Goal: Information Seeking & Learning: Learn about a topic

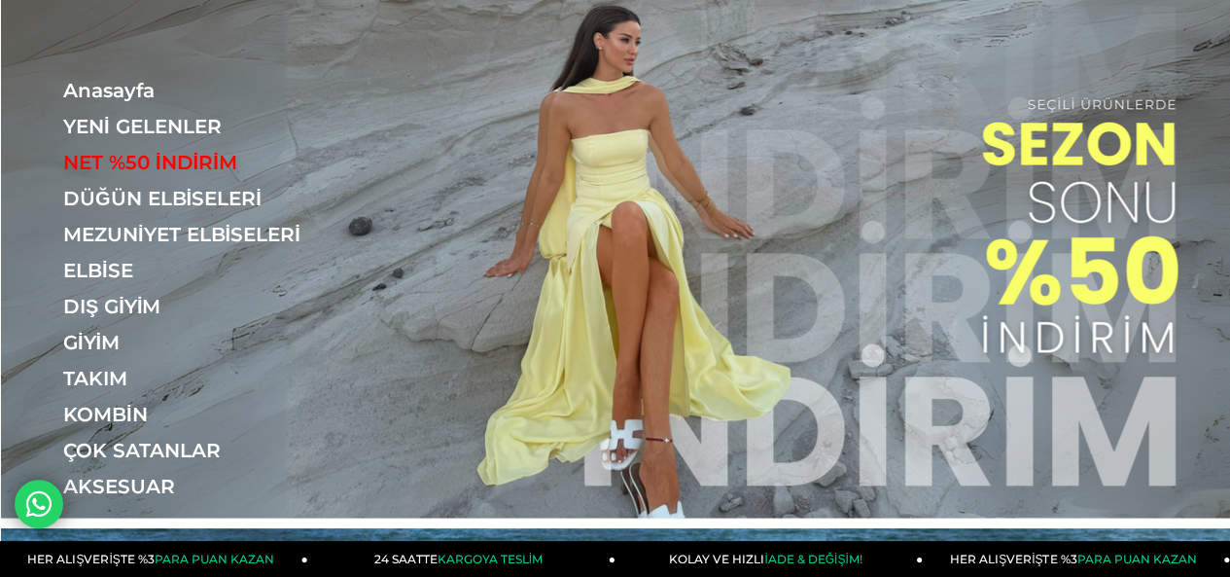
scroll to position [97, 0]
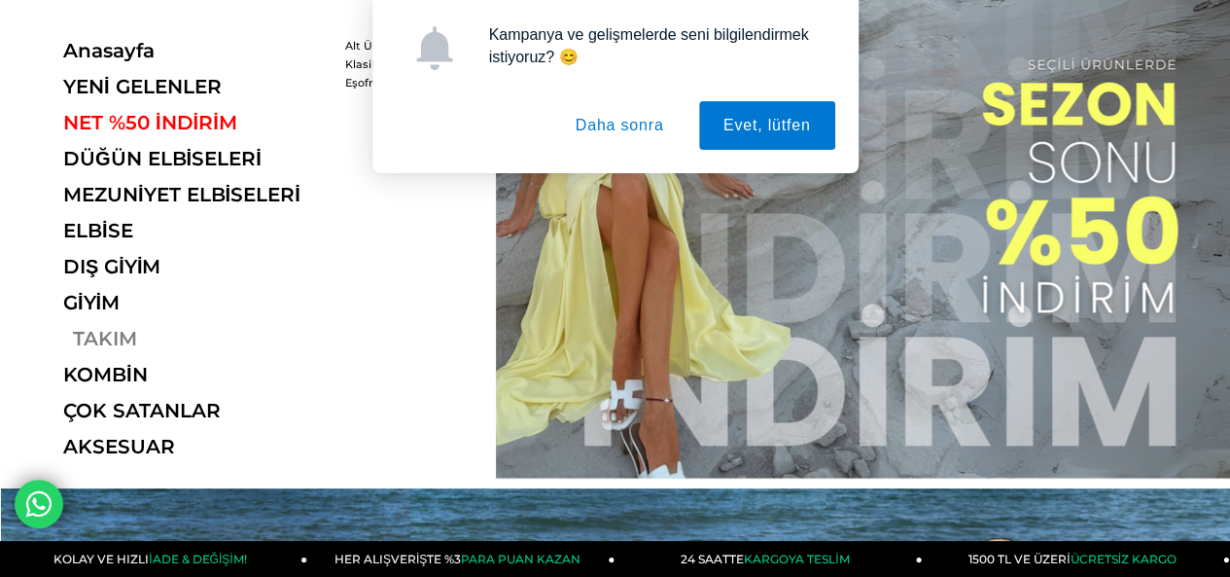
click at [102, 333] on link "TAKIM" at bounding box center [196, 338] width 267 height 23
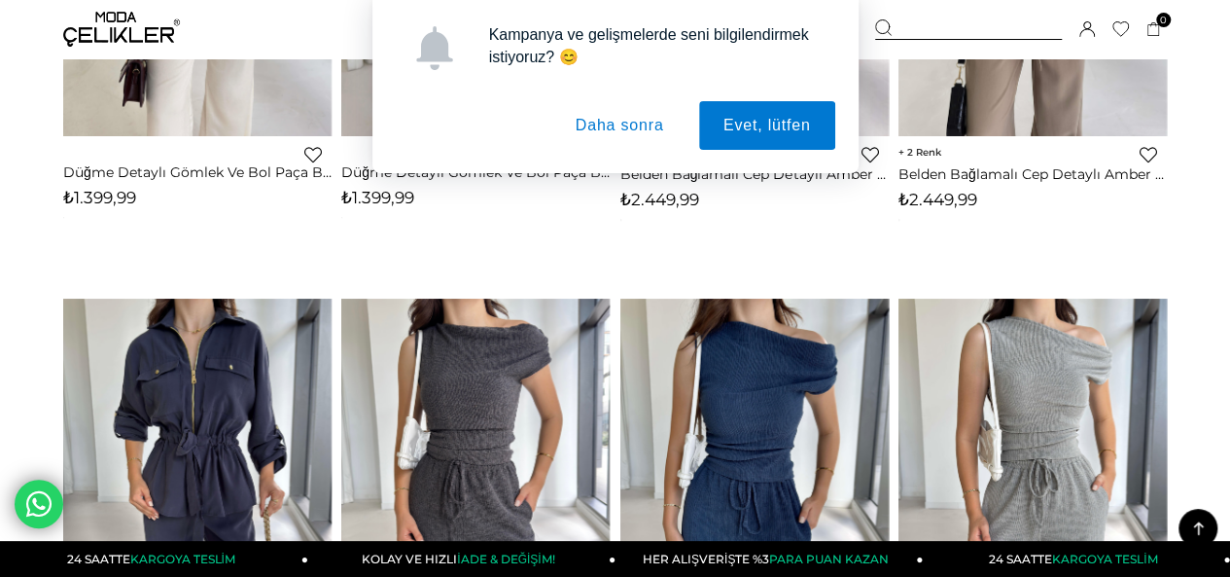
scroll to position [584, 0]
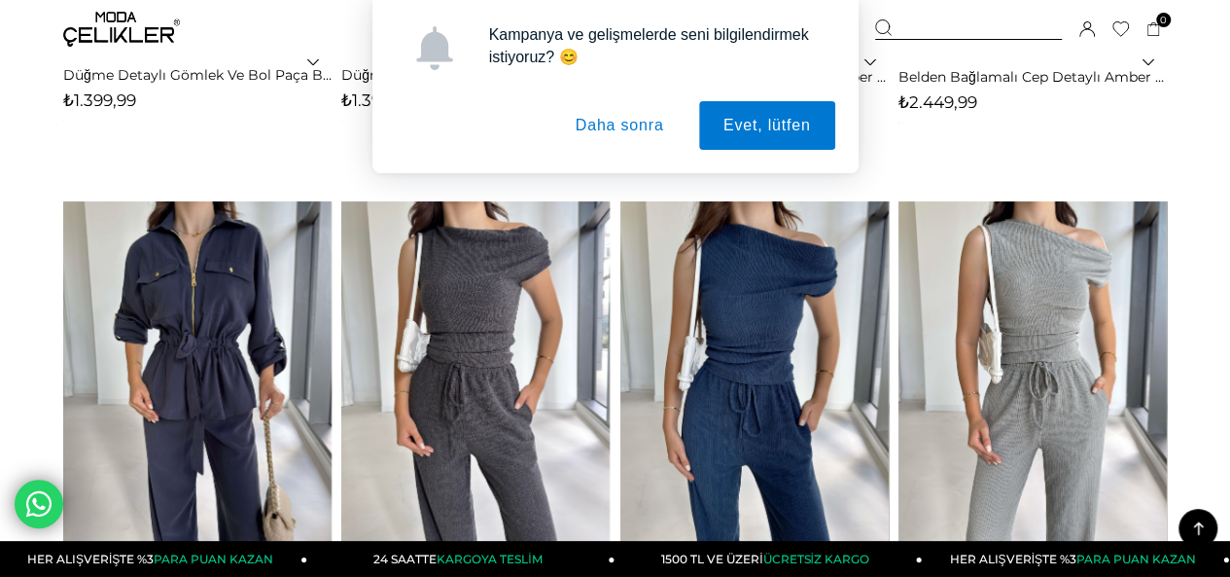
click at [587, 119] on button "Daha sonra" at bounding box center [619, 125] width 137 height 49
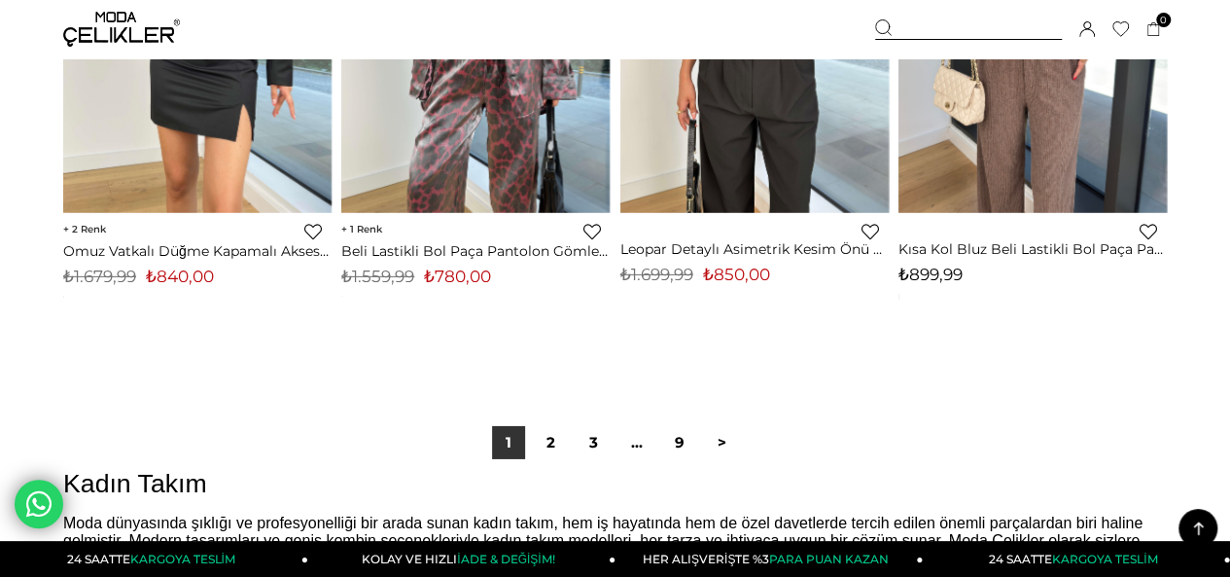
scroll to position [10407, 0]
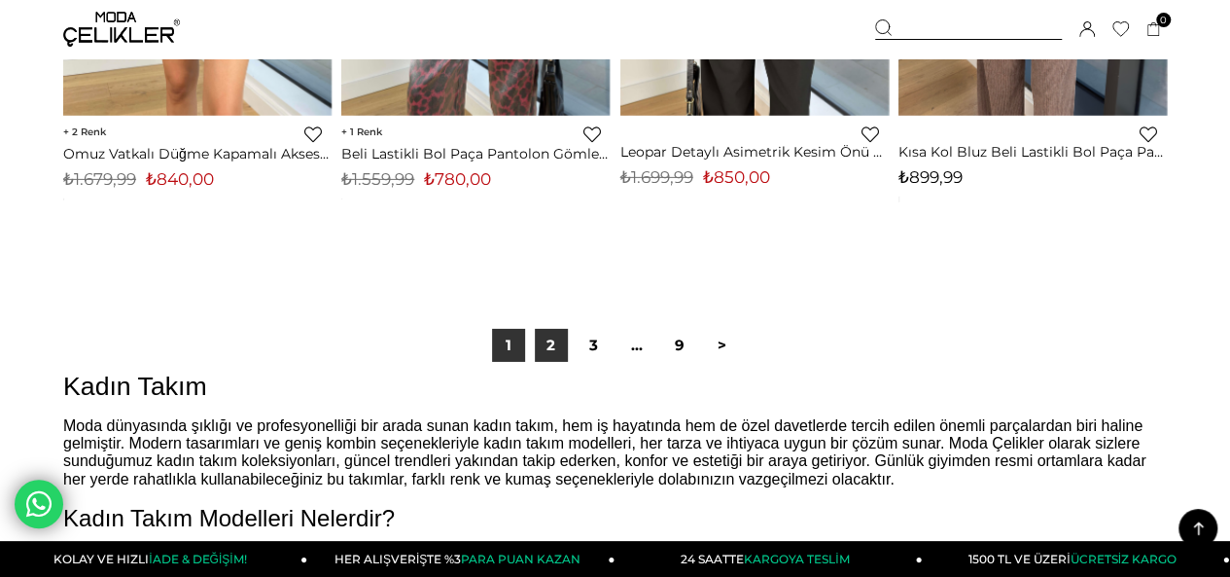
click at [541, 343] on link "2" at bounding box center [551, 345] width 33 height 33
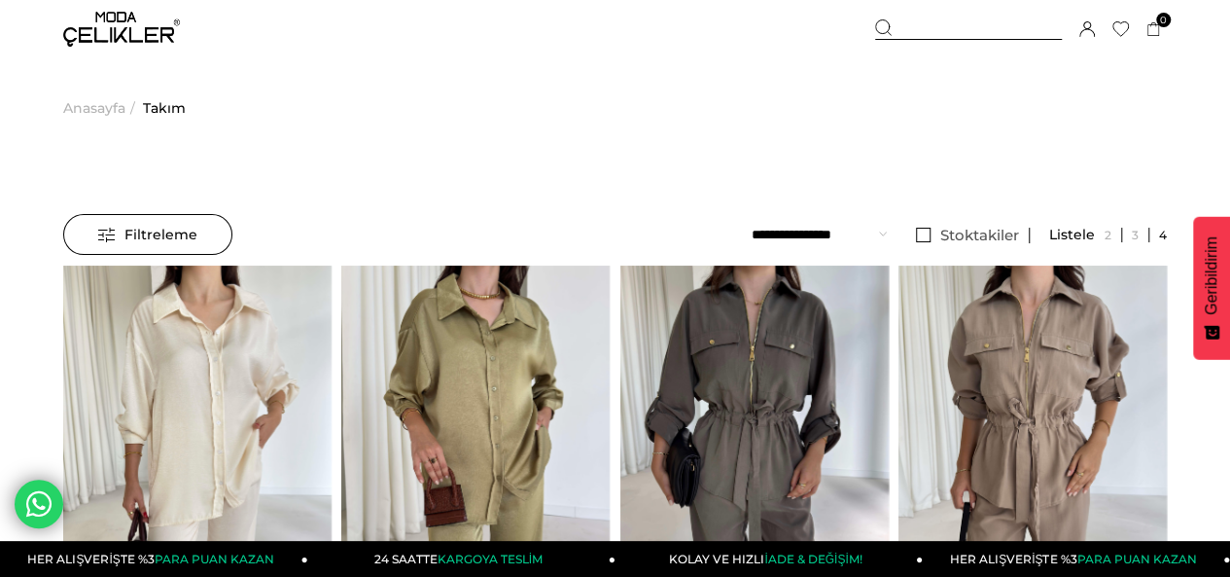
click at [187, 229] on span "Filtreleme" at bounding box center [147, 234] width 99 height 39
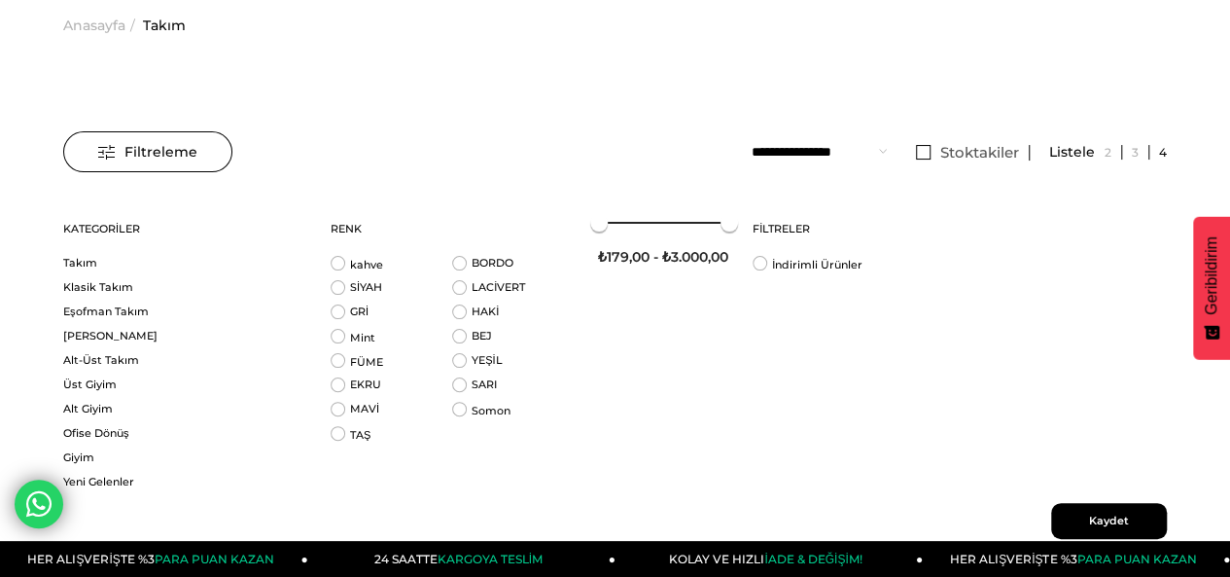
scroll to position [195, 0]
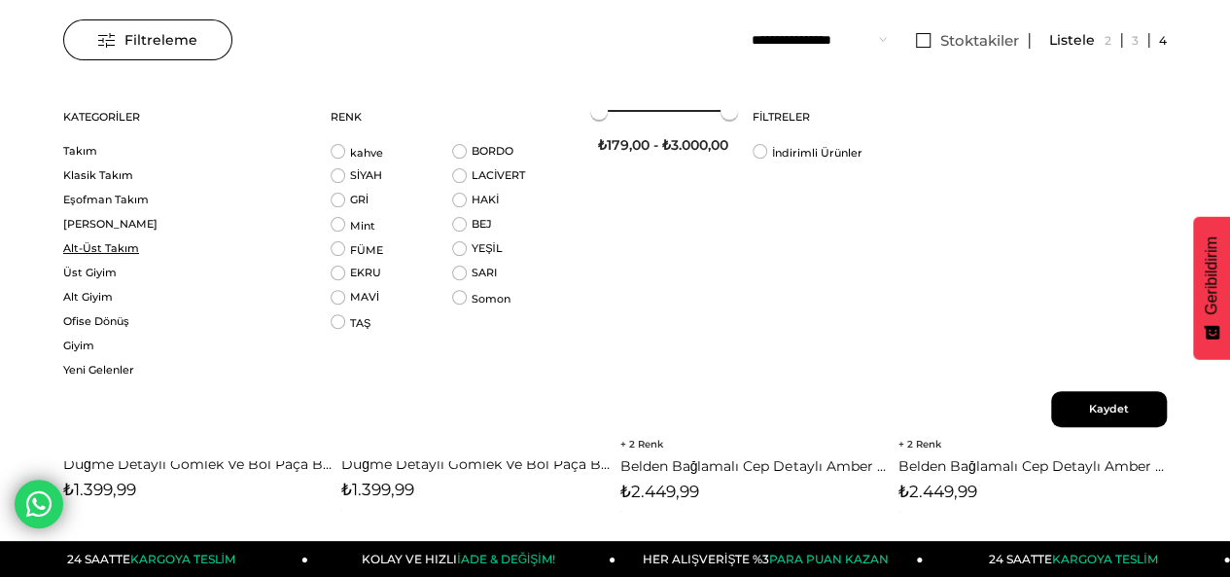
click at [120, 252] on link "Alt-Üst Takım" at bounding box center [184, 248] width 243 height 15
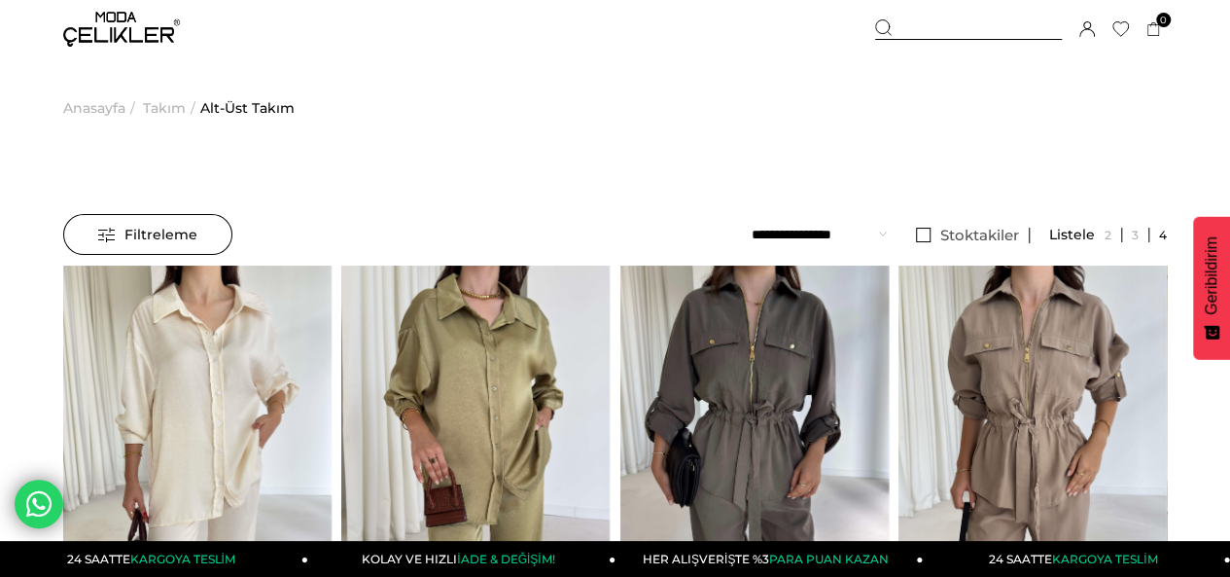
click at [137, 229] on span "Filtreleme" at bounding box center [147, 234] width 99 height 39
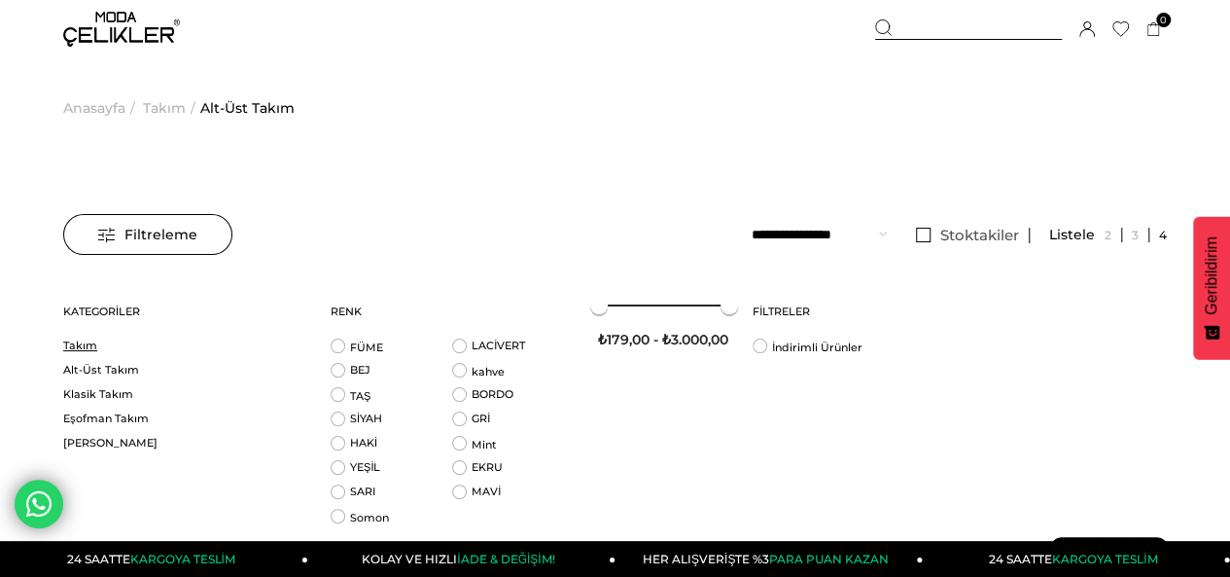
scroll to position [97, 0]
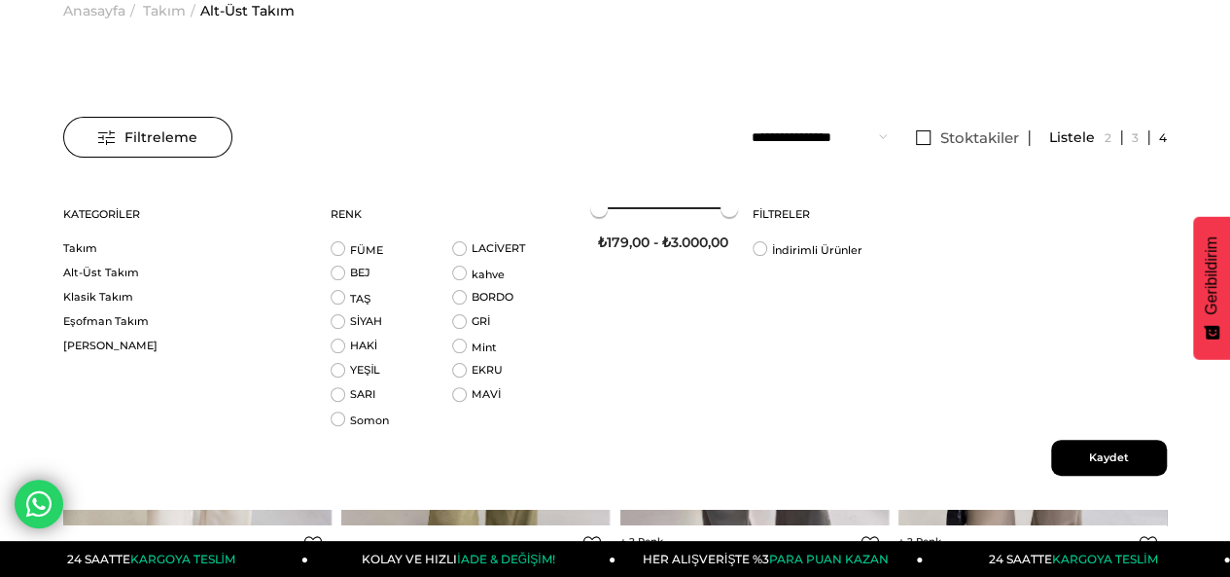
click at [133, 220] on link "Kategoriler" at bounding box center [184, 214] width 243 height 53
click at [123, 212] on link "Kategoriler" at bounding box center [184, 214] width 243 height 53
click at [135, 140] on span "Filtreleme" at bounding box center [147, 137] width 99 height 39
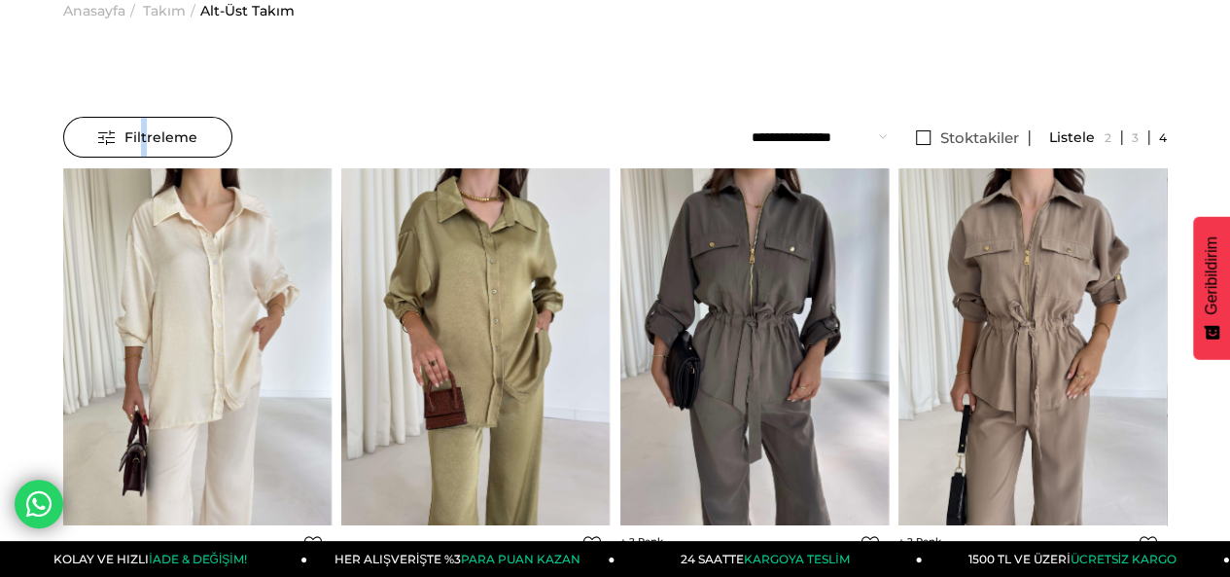
click at [144, 145] on span "Filtreleme" at bounding box center [147, 137] width 99 height 39
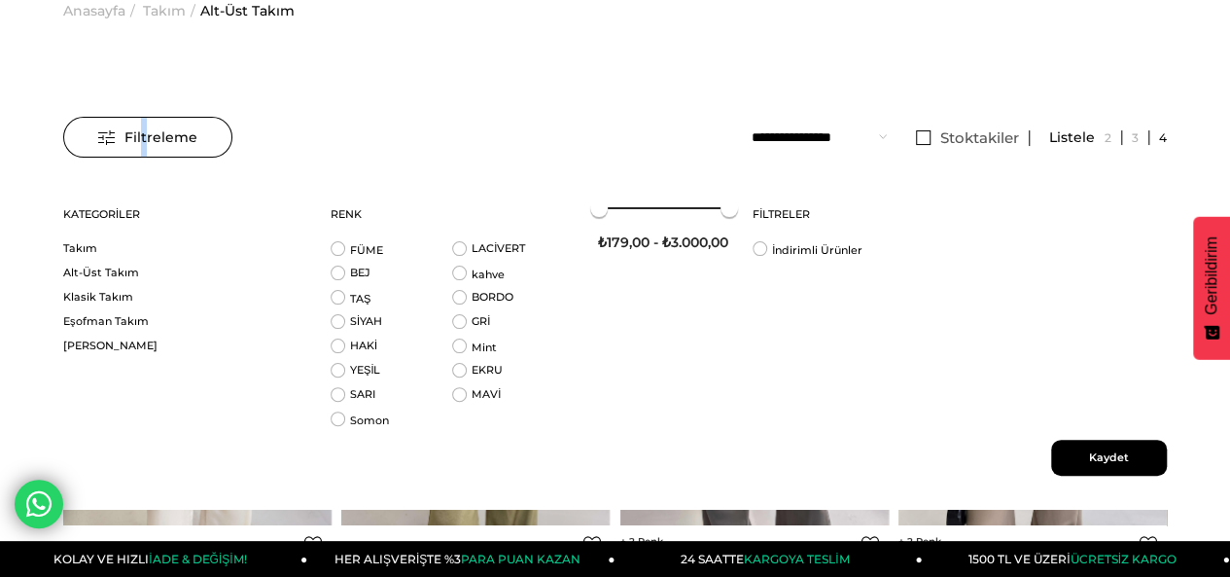
click at [103, 208] on link "Kategoriler" at bounding box center [184, 214] width 243 height 53
click at [70, 12] on span "Anasayfa" at bounding box center [94, 10] width 62 height 99
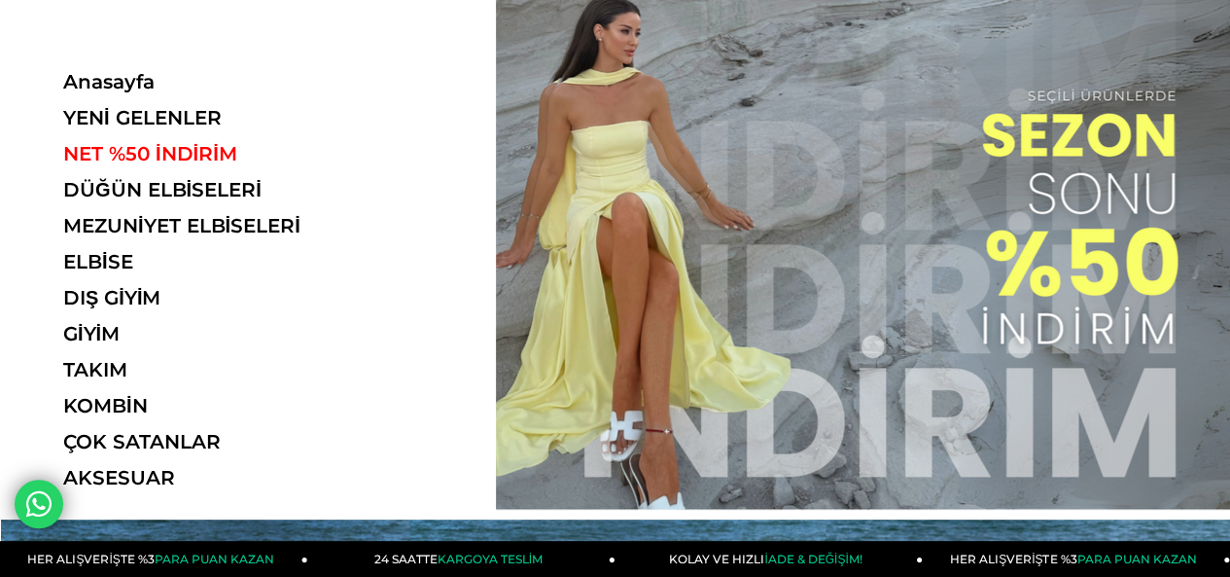
scroll to position [97, 0]
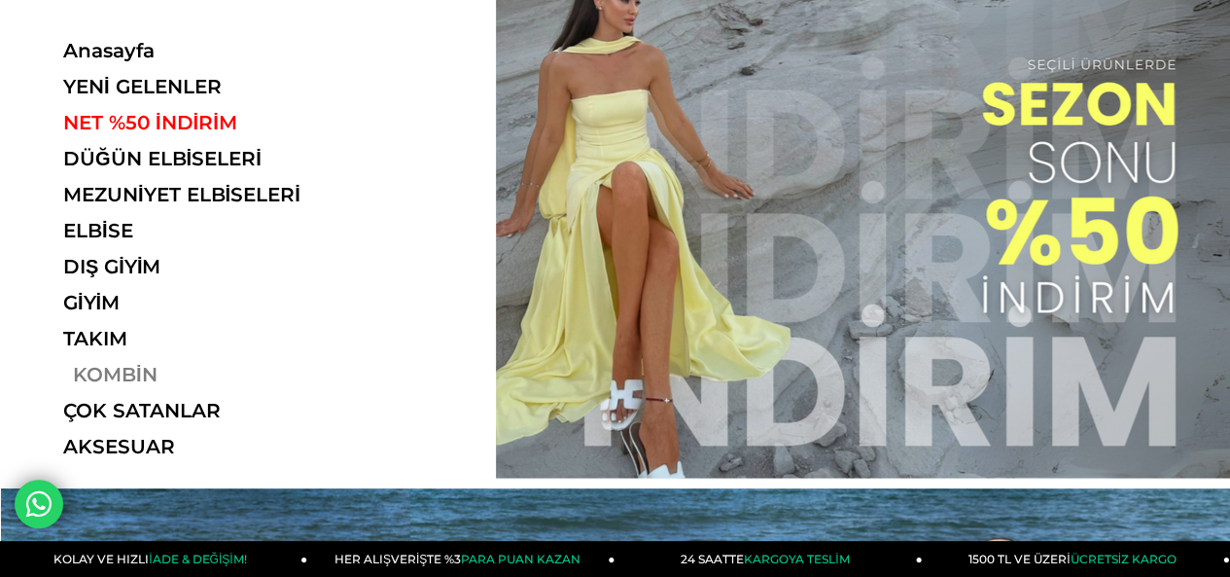
click at [131, 379] on link "KOMBİN" at bounding box center [196, 374] width 267 height 23
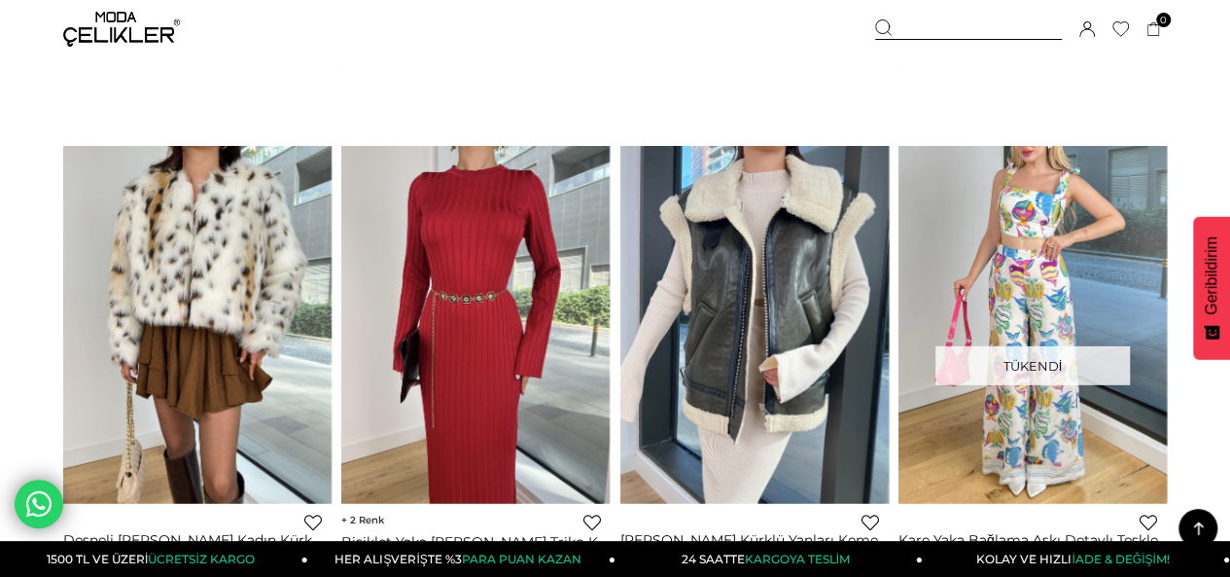
scroll to position [2626, 0]
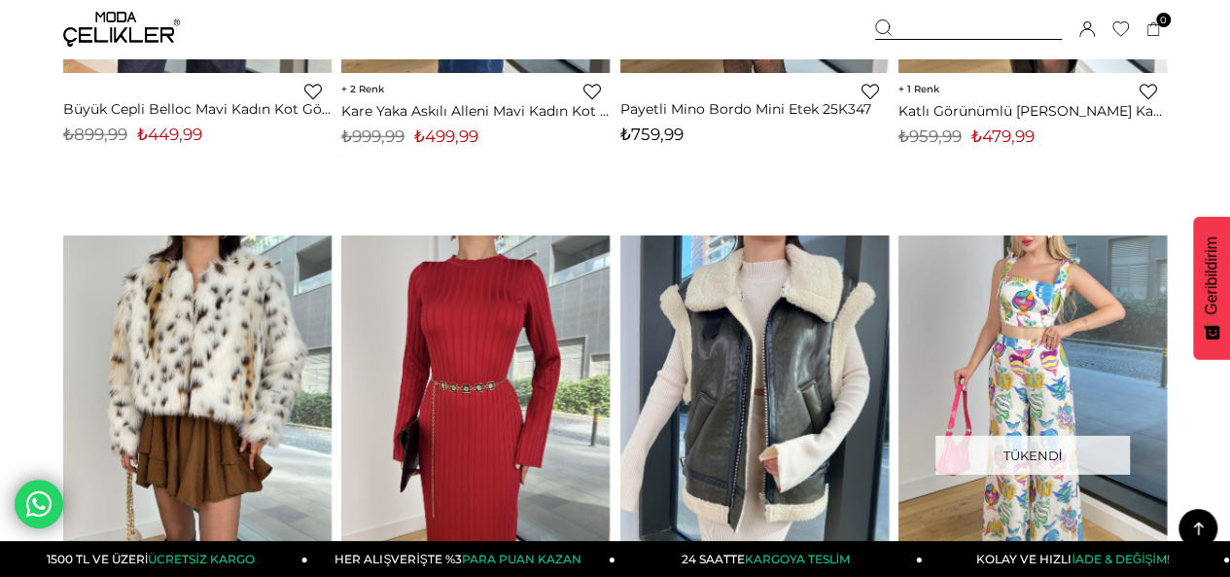
click at [72, 19] on img at bounding box center [121, 29] width 117 height 35
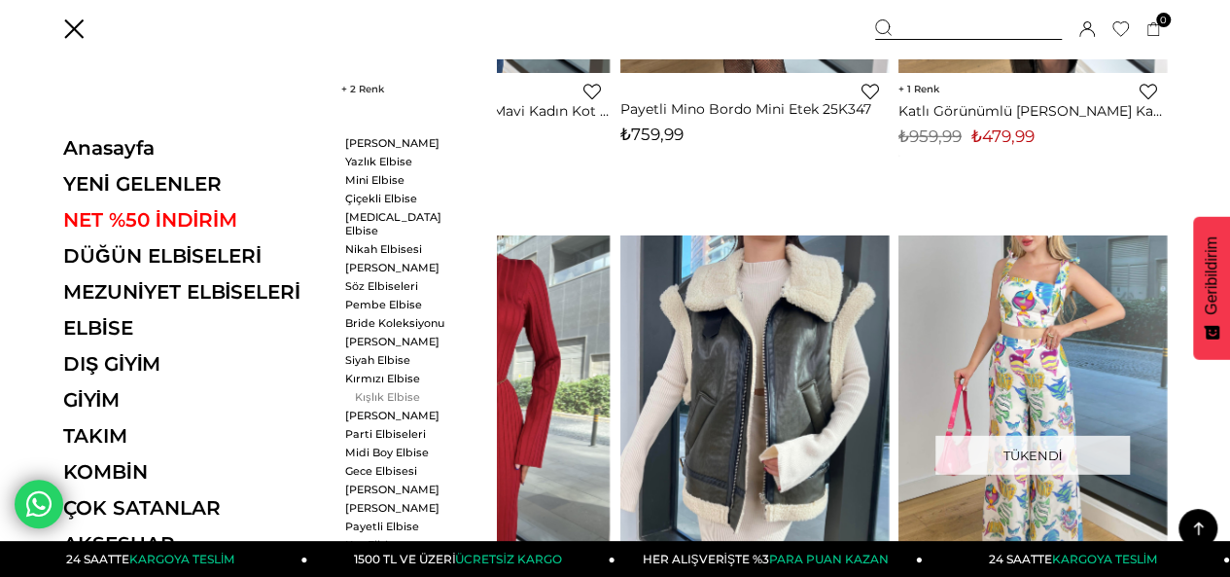
click at [405, 390] on link "Kışlık Elbise" at bounding box center [401, 397] width 112 height 14
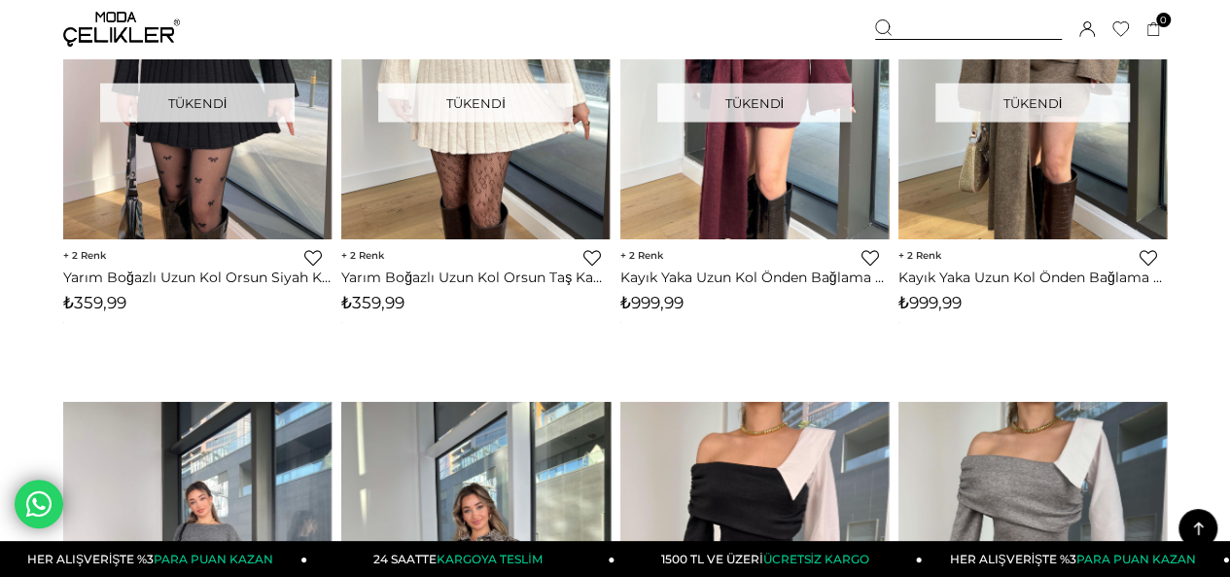
scroll to position [1848, 0]
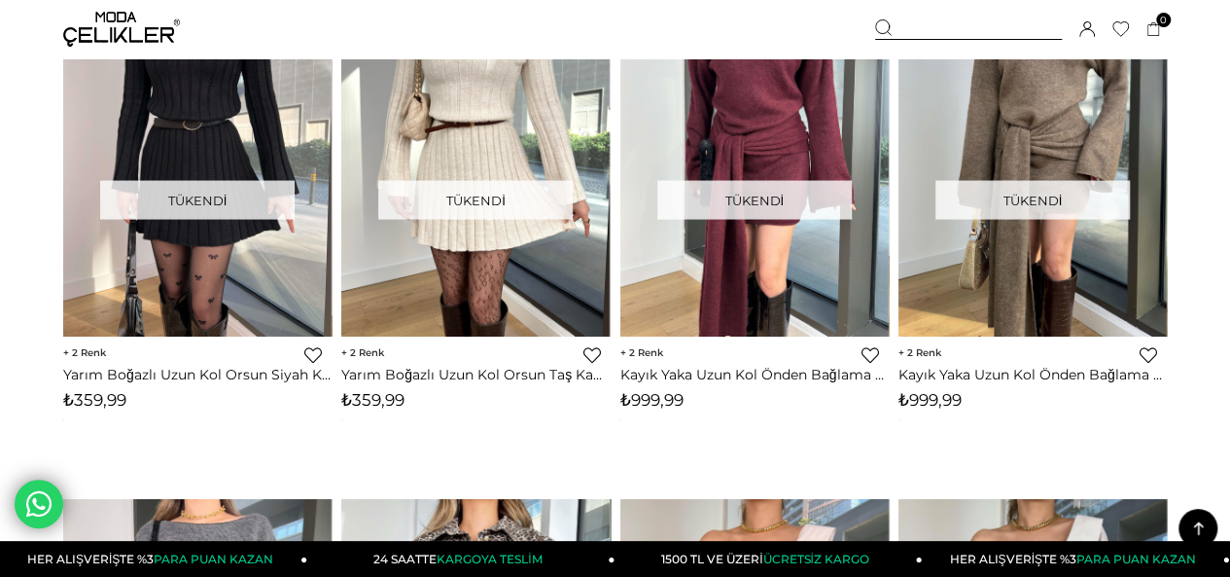
click at [113, 23] on img at bounding box center [121, 29] width 117 height 35
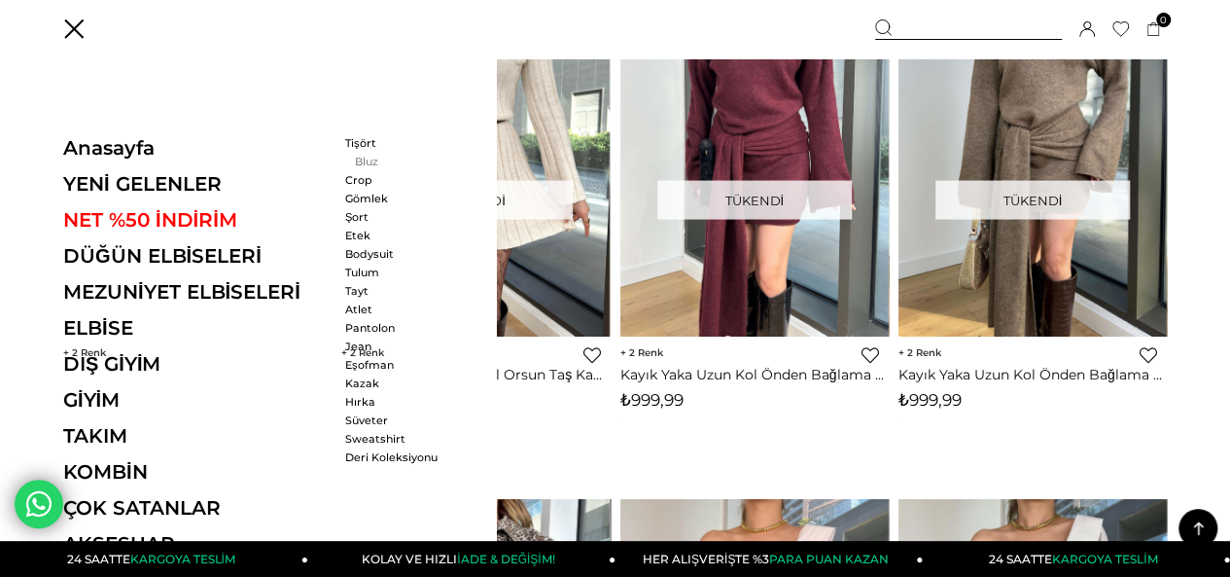
click at [364, 162] on link "Bluz" at bounding box center [401, 162] width 112 height 14
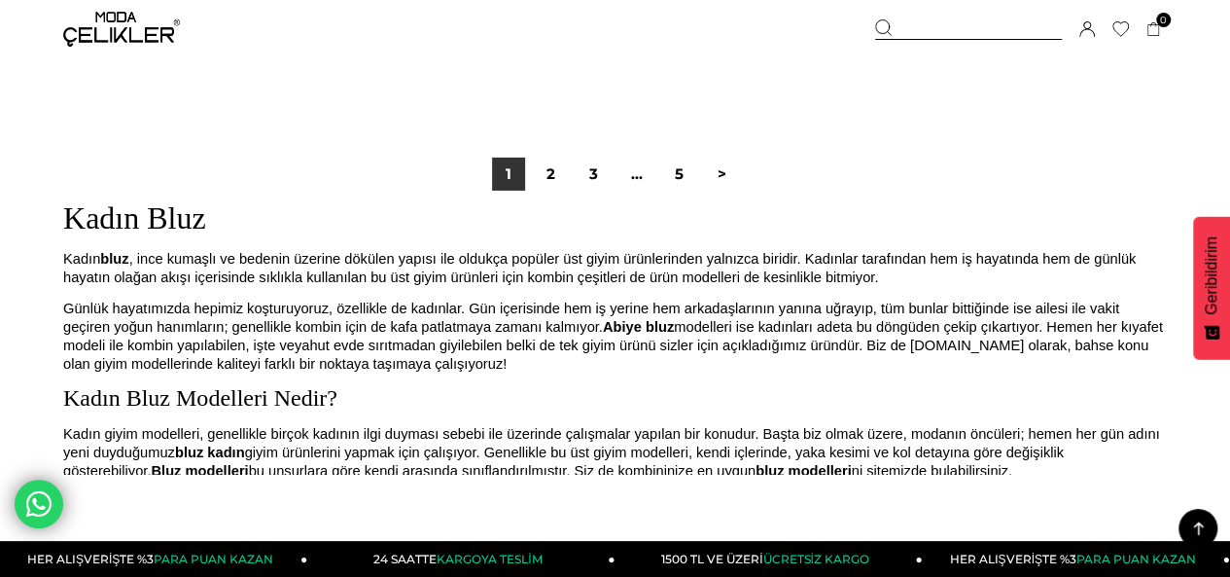
scroll to position [10602, 0]
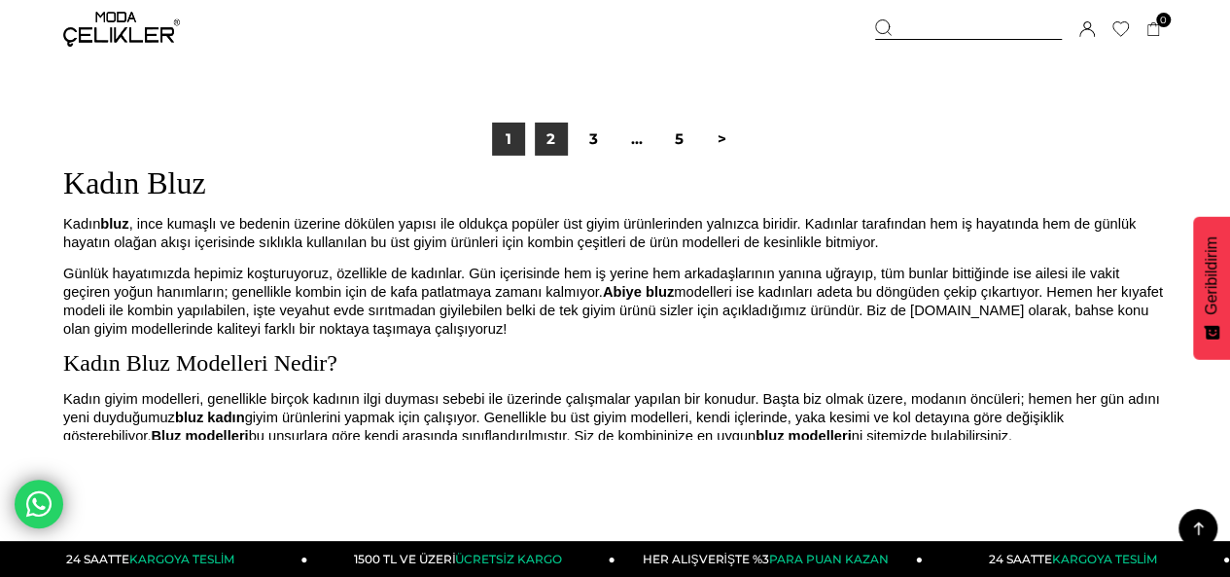
click at [546, 135] on link "2" at bounding box center [551, 139] width 33 height 33
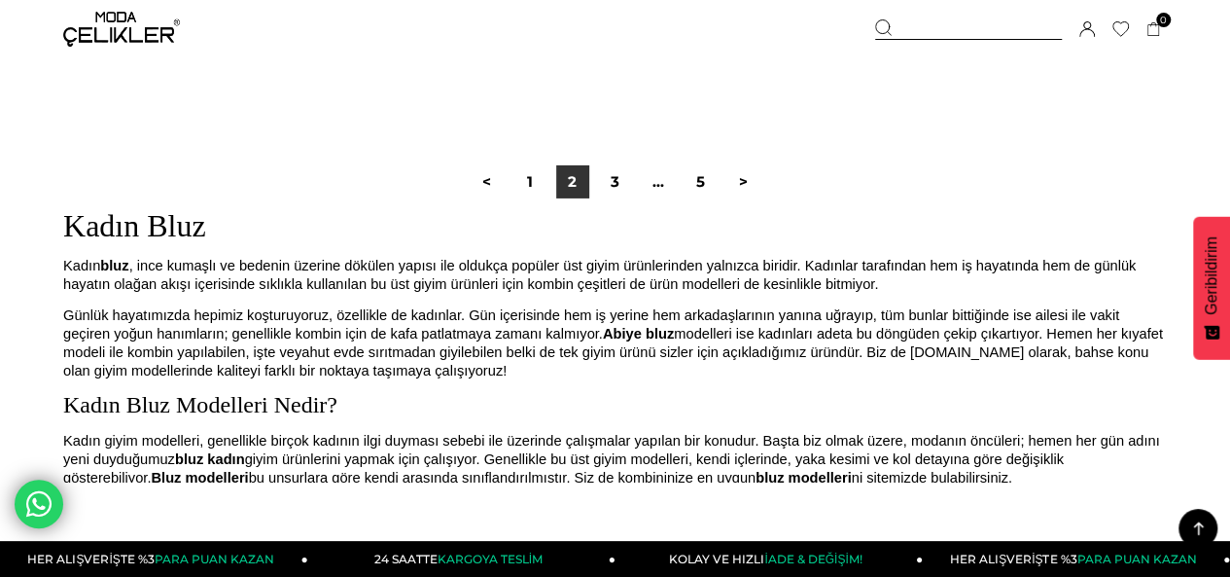
scroll to position [10602, 0]
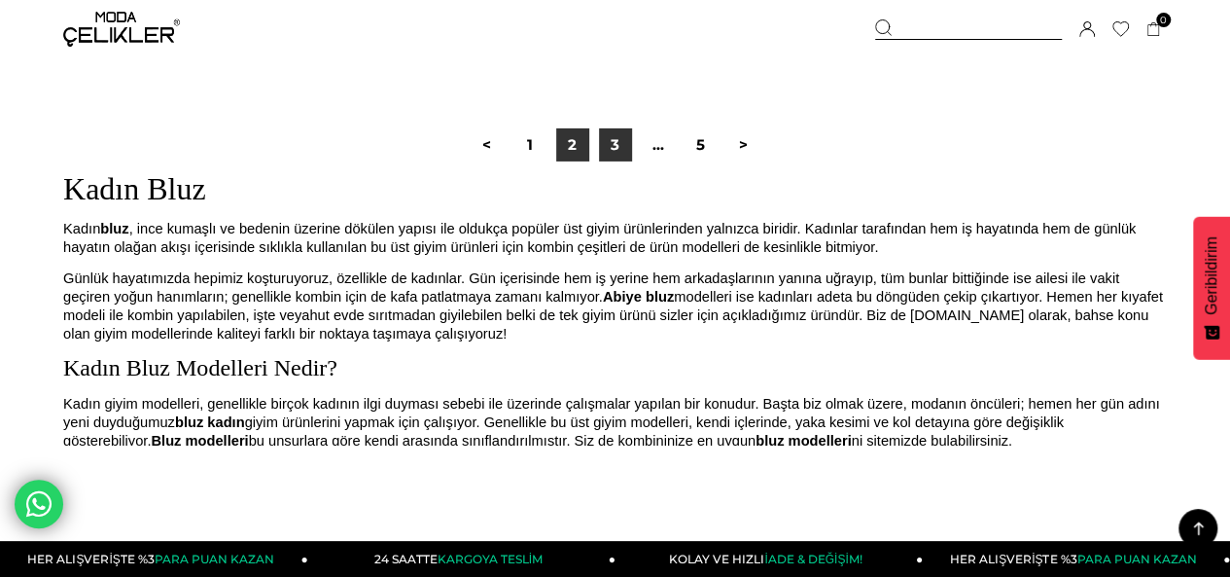
click at [604, 142] on link "3" at bounding box center [615, 144] width 33 height 33
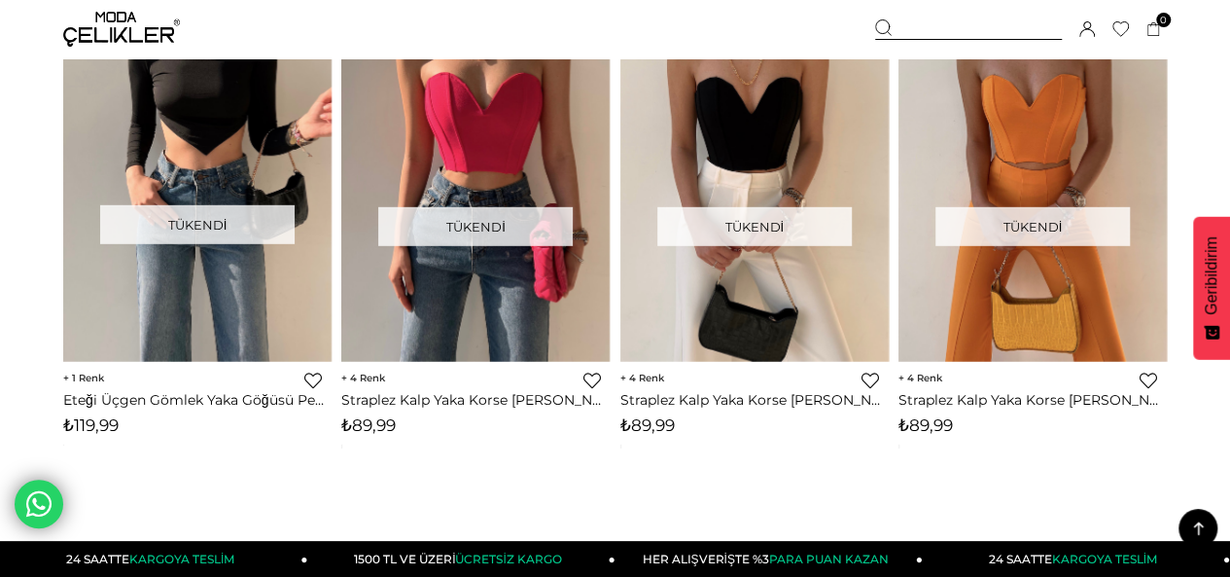
scroll to position [10407, 0]
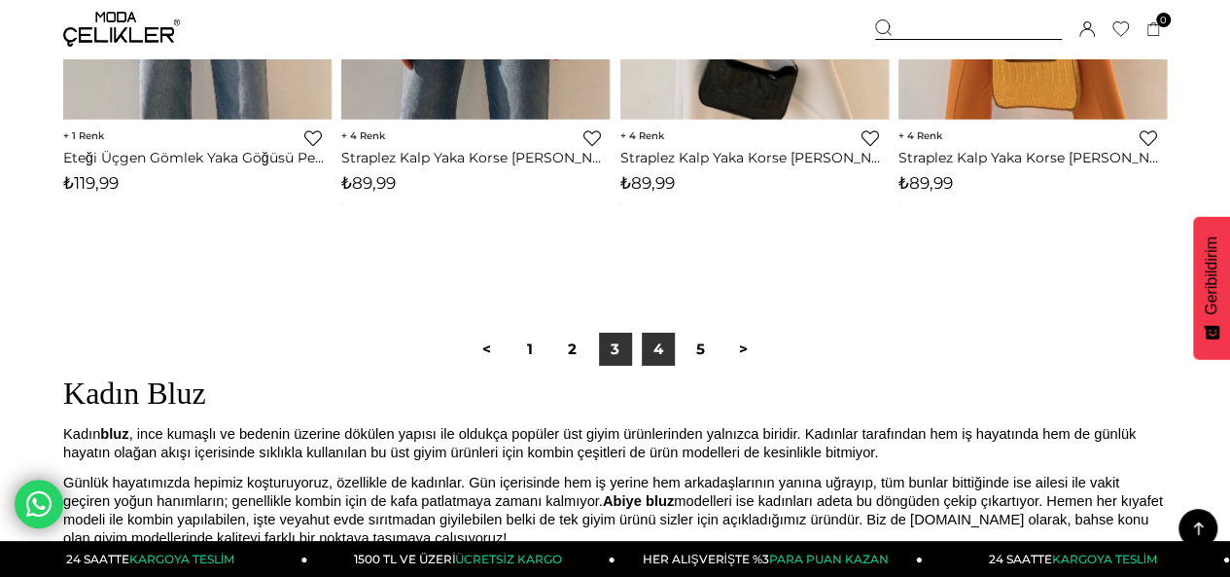
click at [654, 348] on link "4" at bounding box center [658, 349] width 33 height 33
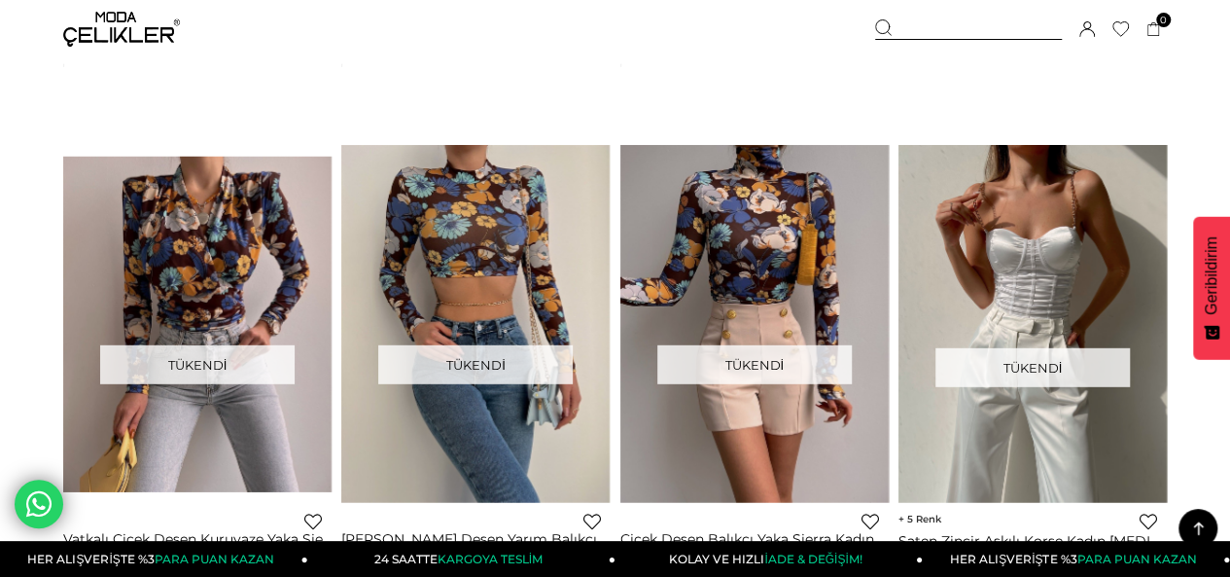
scroll to position [10407, 0]
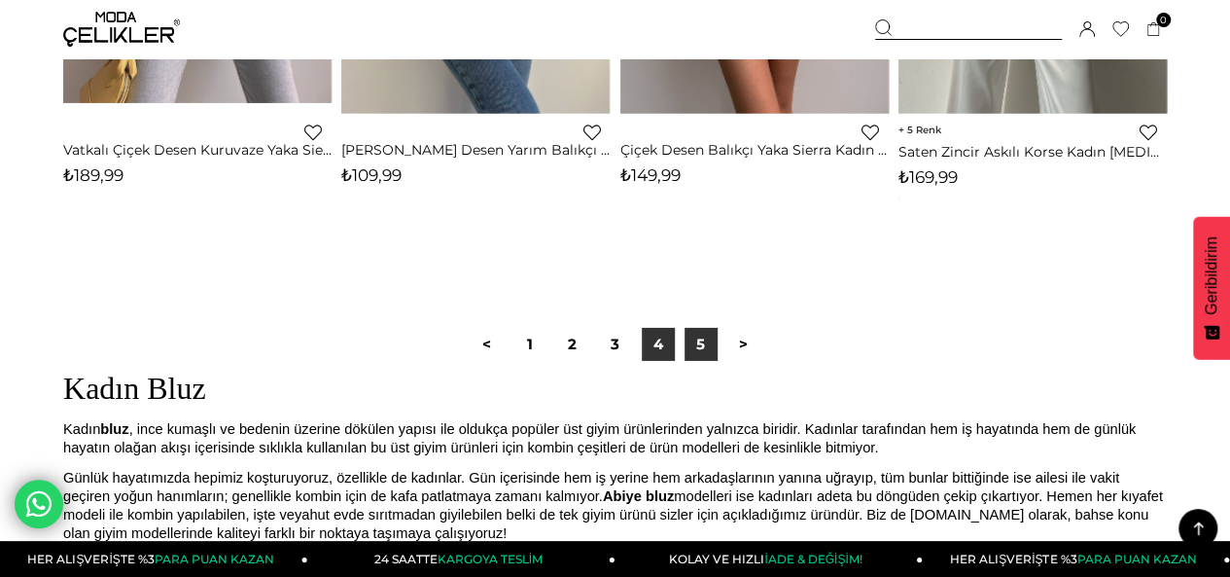
click at [696, 348] on link "5" at bounding box center [701, 344] width 33 height 33
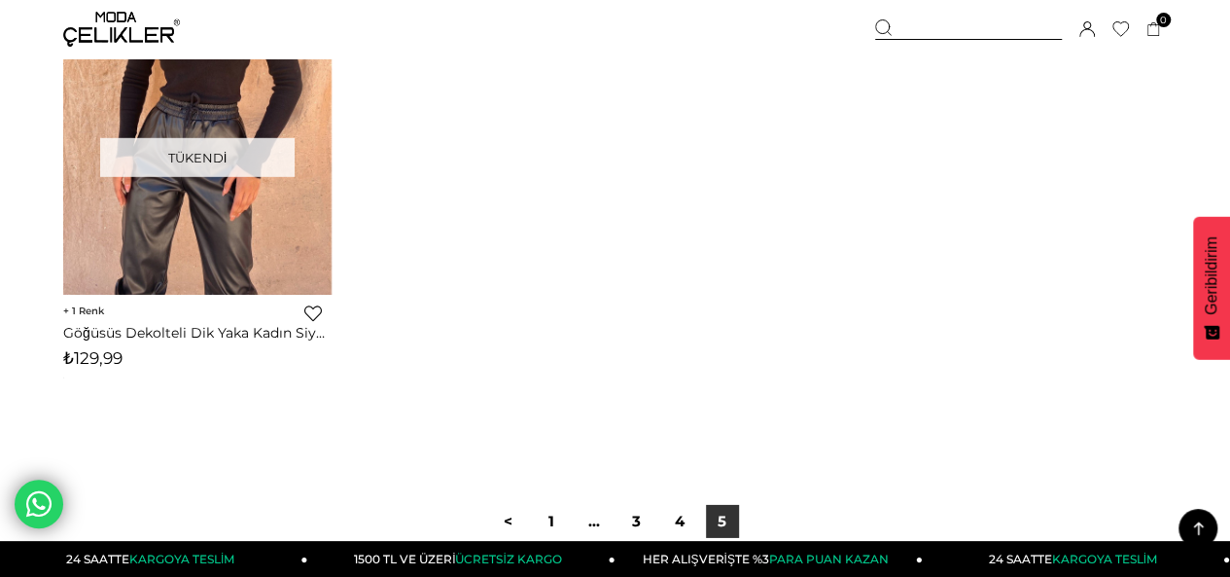
scroll to position [10310, 0]
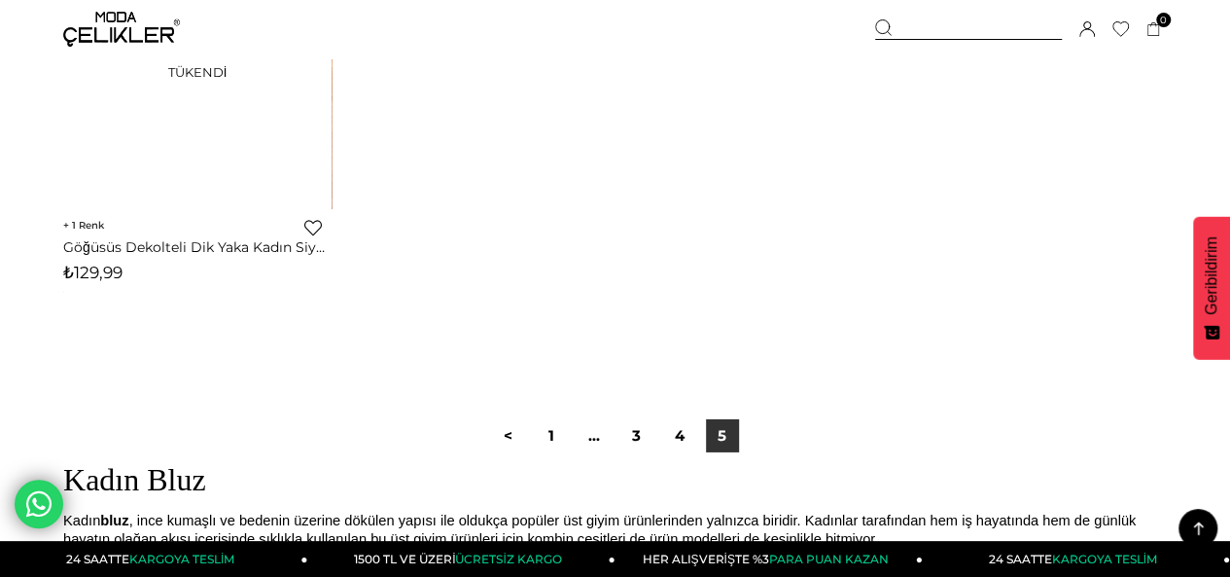
click at [119, 2] on div "Üye Girişi Üye Ol Hesabım Çıkış Yap Sepetim Favorilerim Yardım" at bounding box center [121, 29] width 117 height 58
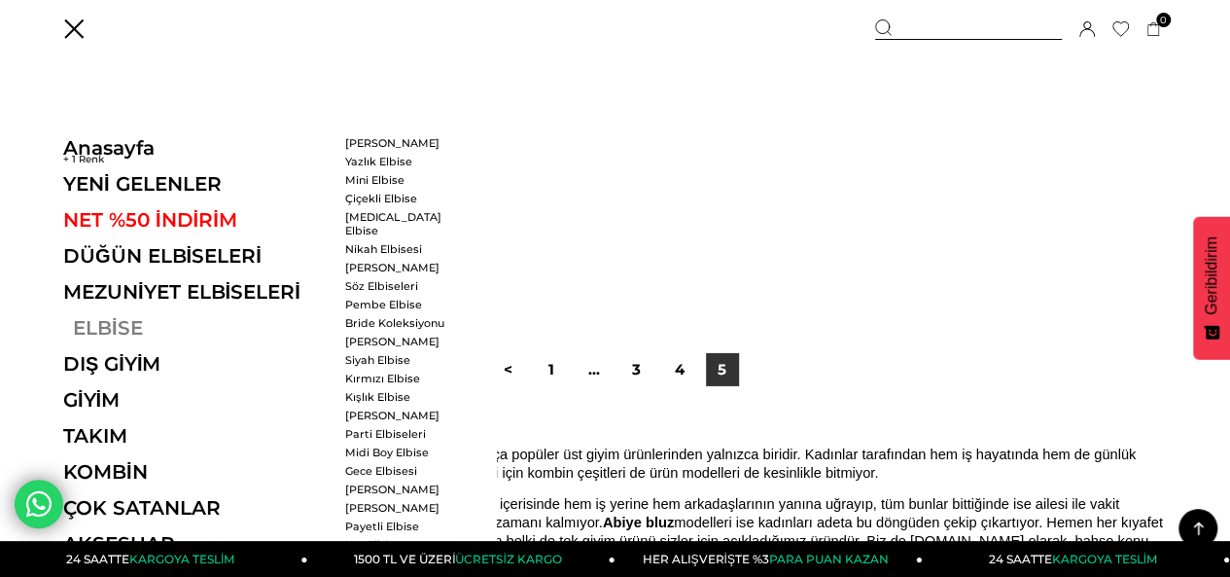
scroll to position [10407, 0]
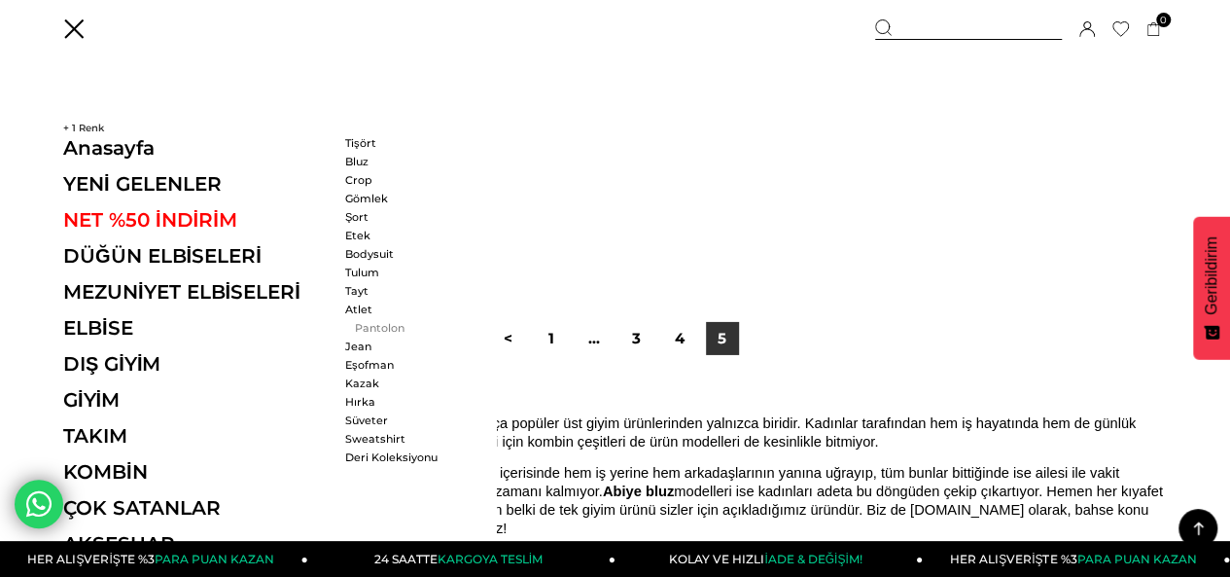
click at [385, 322] on link "Pantolon" at bounding box center [401, 328] width 112 height 14
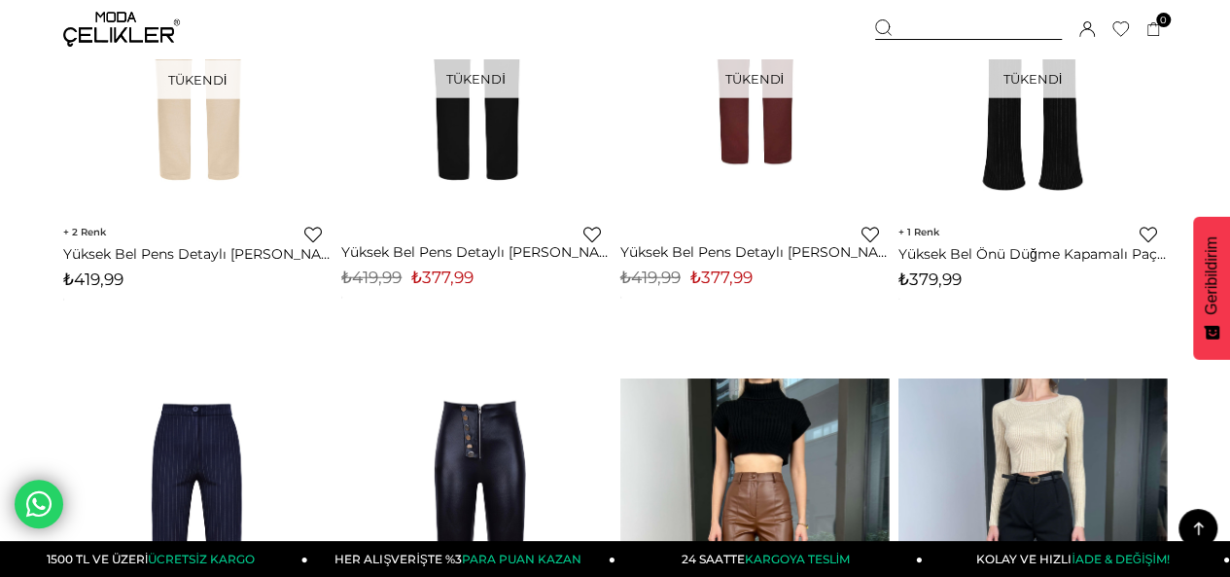
scroll to position [9824, 0]
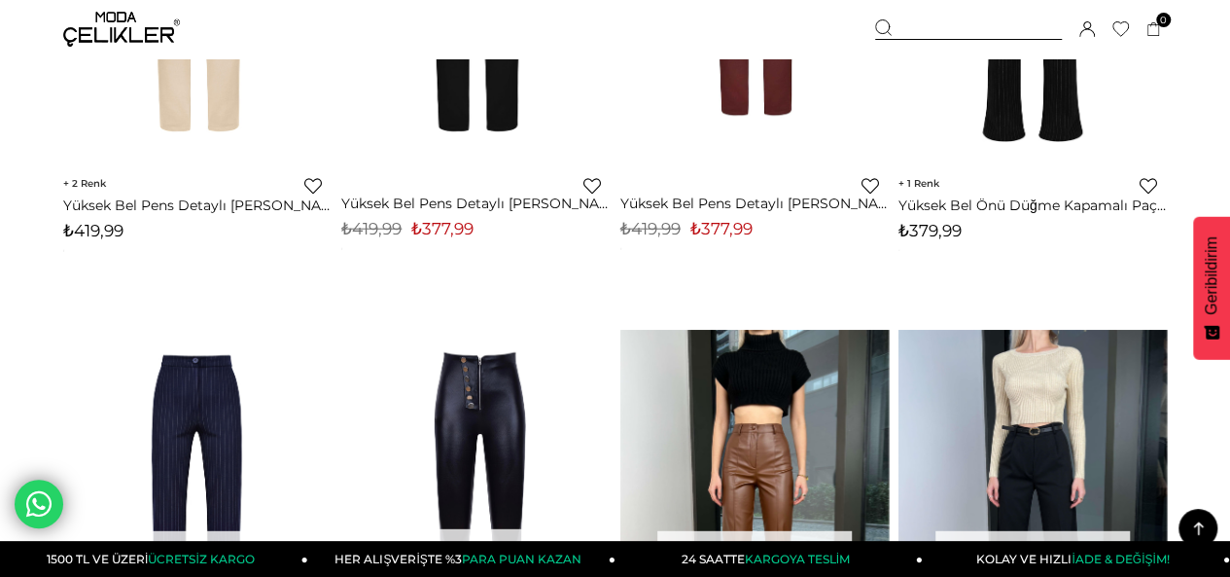
click at [113, 28] on img at bounding box center [121, 29] width 117 height 35
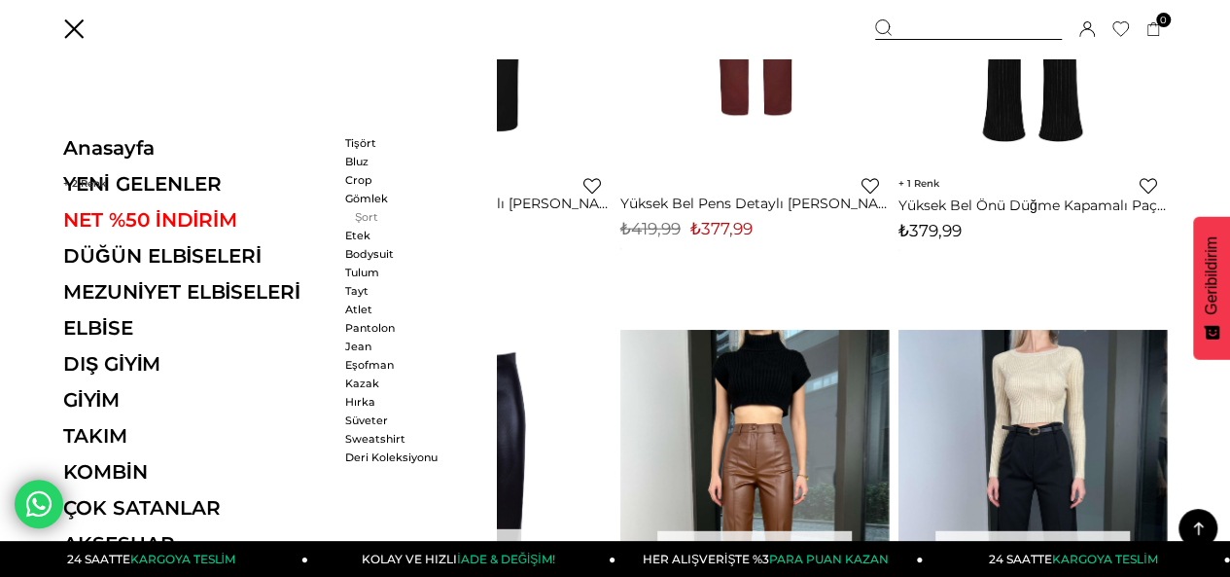
click at [361, 217] on link "Şort" at bounding box center [401, 217] width 112 height 14
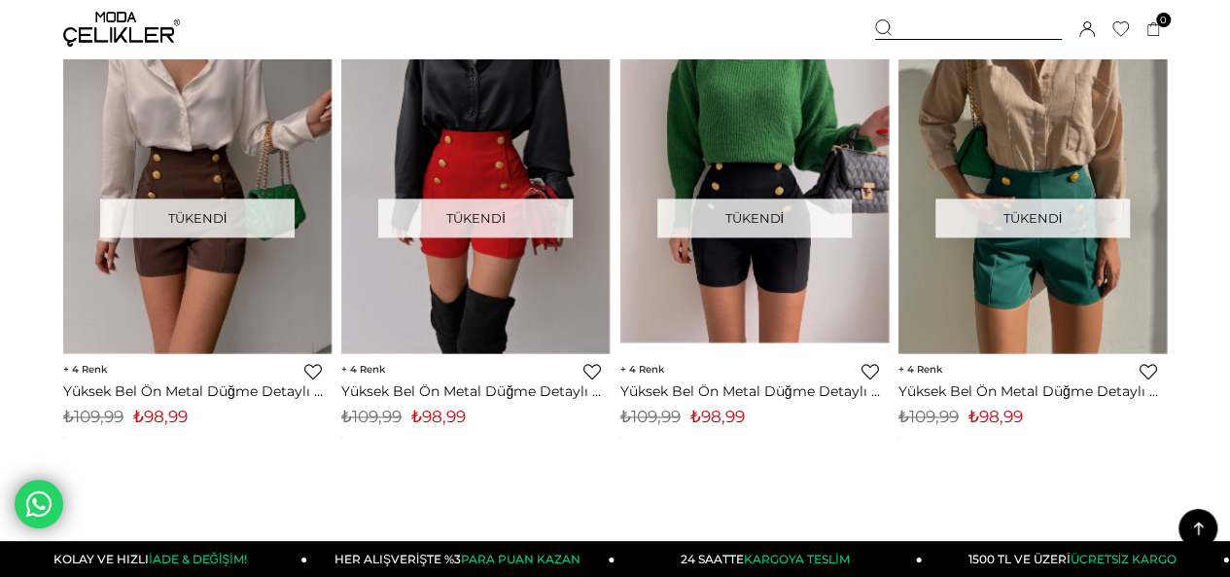
scroll to position [8267, 0]
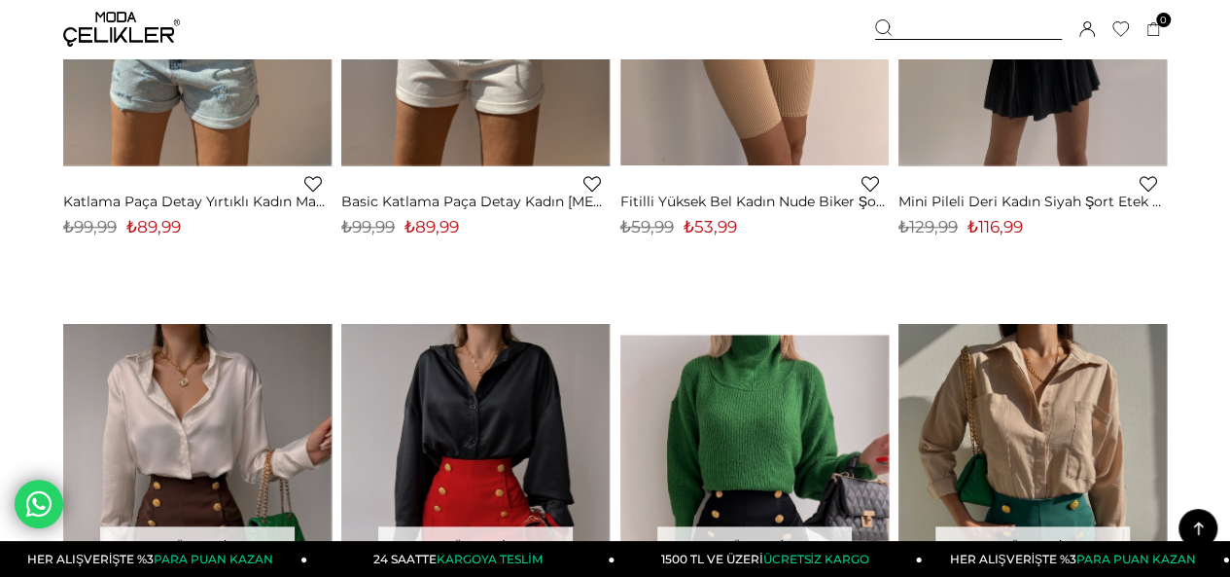
click at [78, 22] on img at bounding box center [121, 29] width 117 height 35
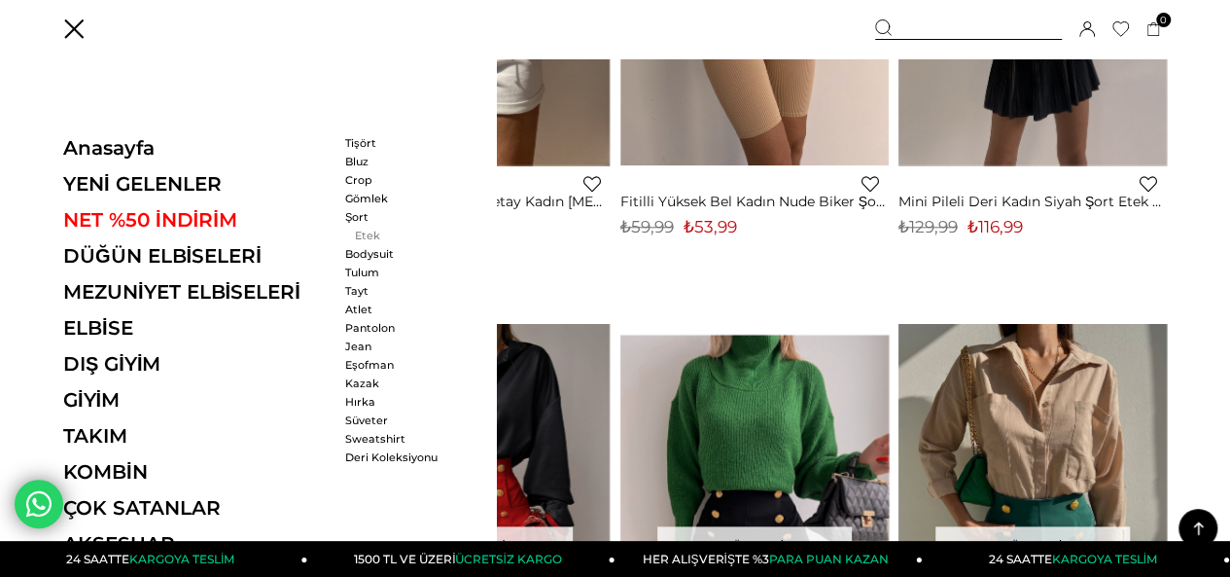
click at [358, 231] on link "Etek" at bounding box center [401, 236] width 112 height 14
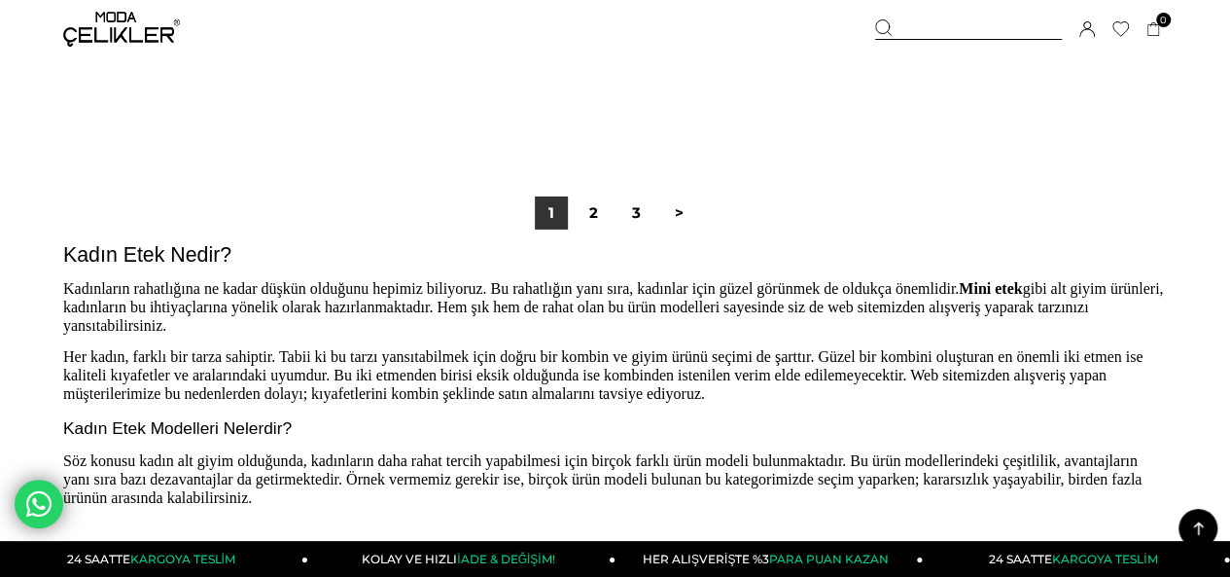
scroll to position [10504, 0]
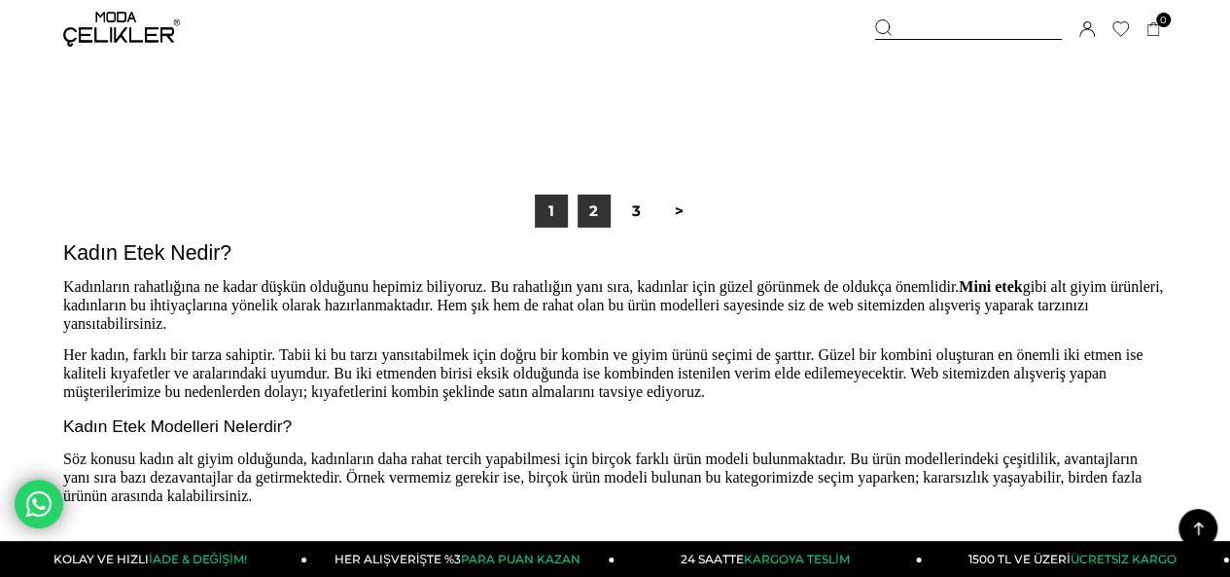
click at [581, 219] on link "2" at bounding box center [594, 211] width 33 height 33
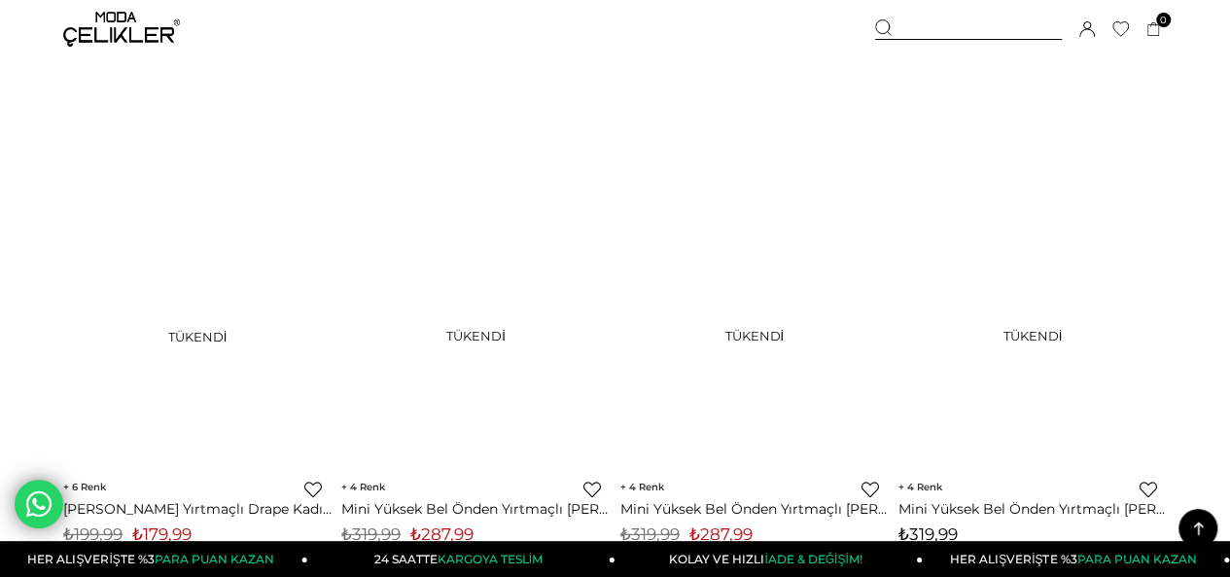
scroll to position [10504, 0]
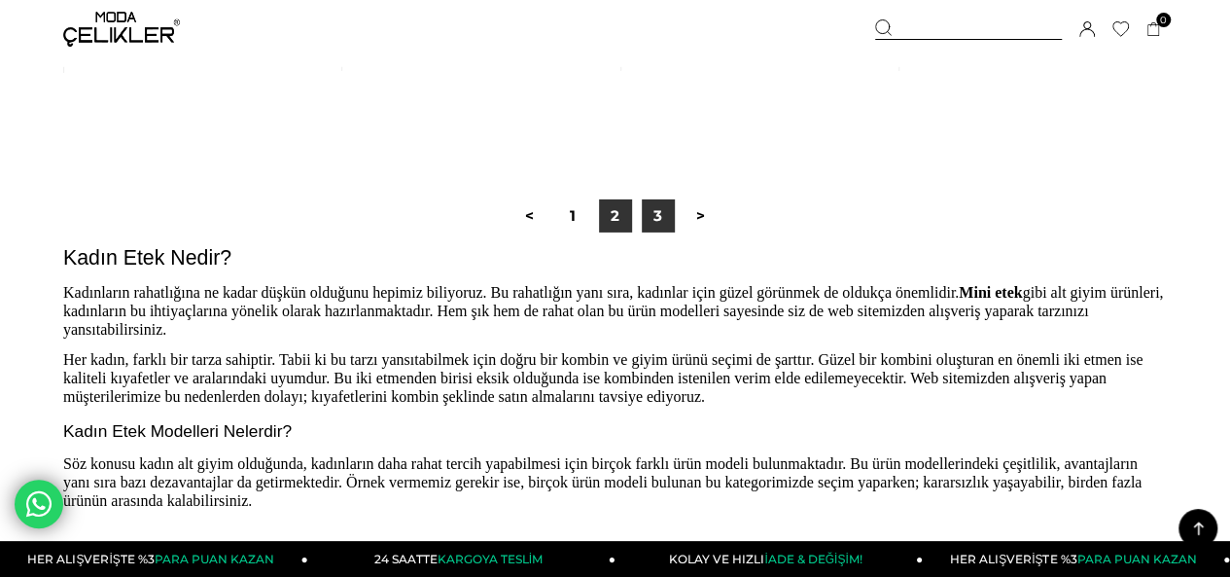
click at [667, 228] on link "3" at bounding box center [658, 215] width 33 height 33
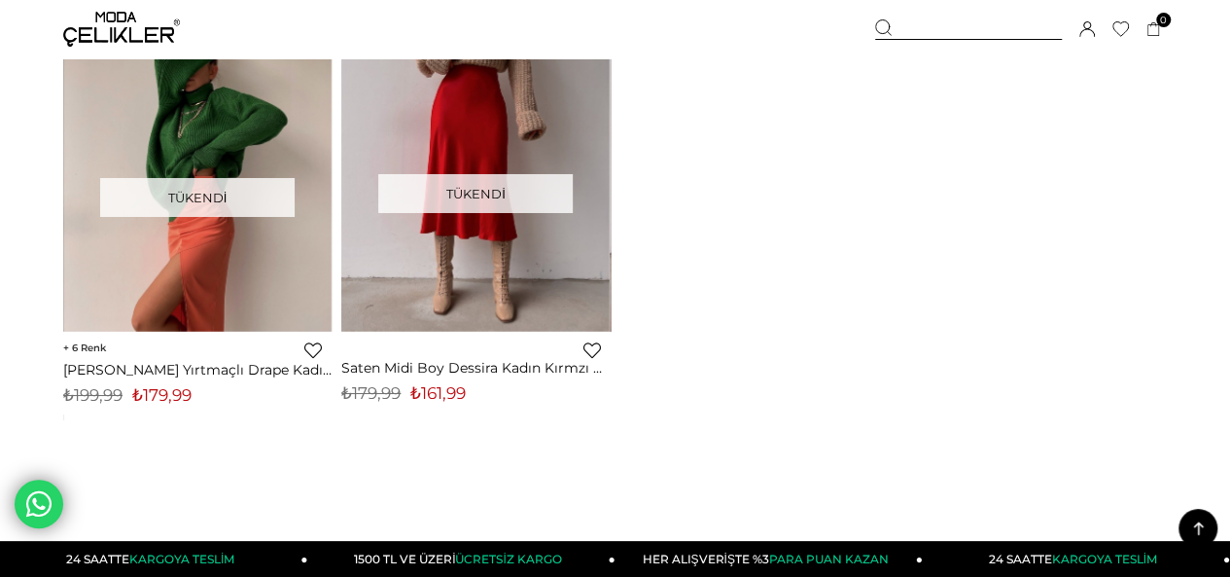
scroll to position [3015, 0]
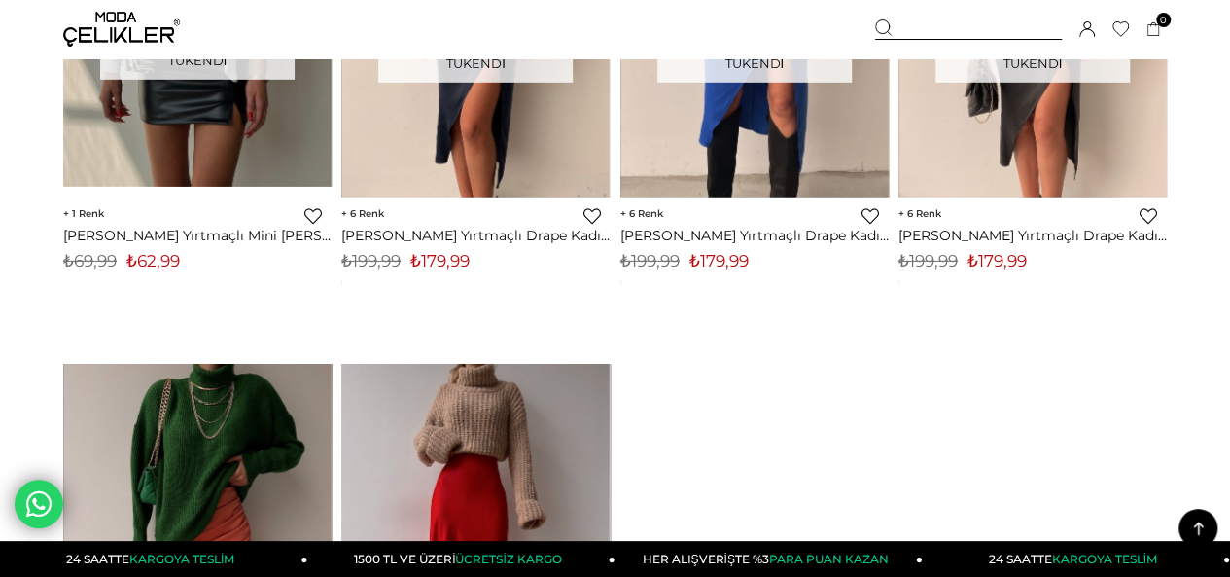
click at [135, 40] on img at bounding box center [121, 29] width 117 height 35
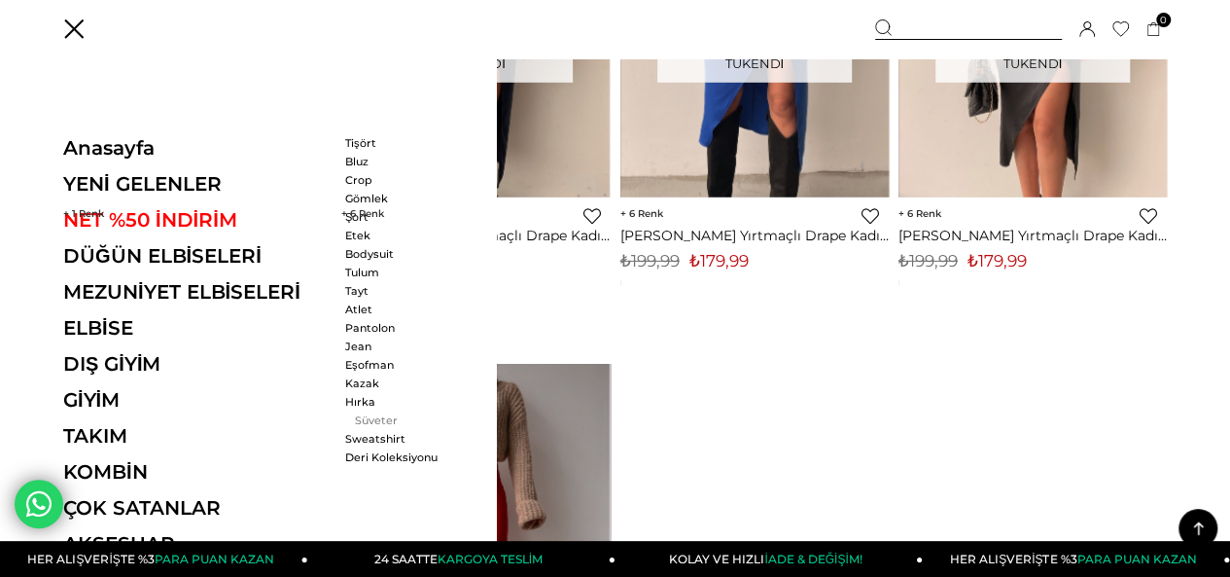
click at [375, 413] on link "Süveter" at bounding box center [401, 420] width 112 height 14
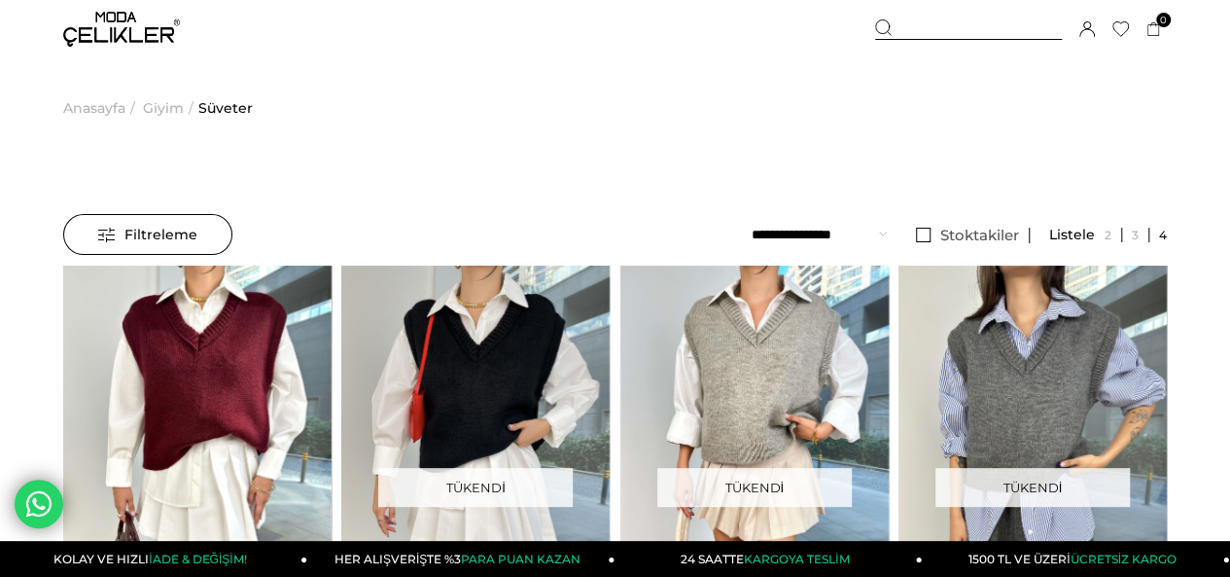
click at [86, 18] on img at bounding box center [121, 29] width 117 height 35
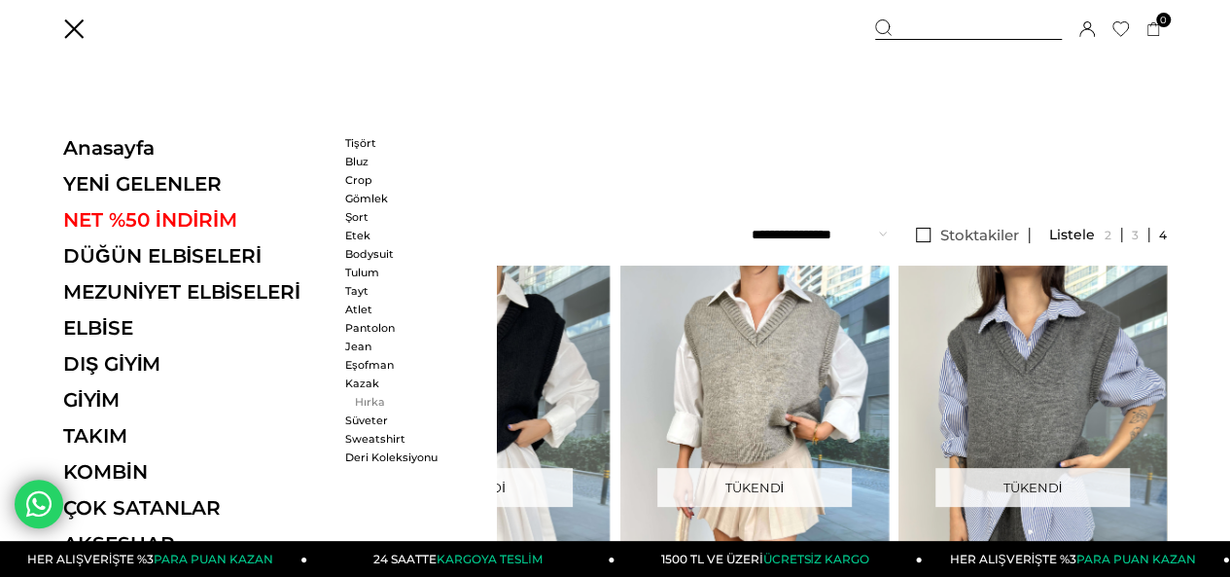
click at [356, 395] on link "Hırka" at bounding box center [401, 402] width 112 height 14
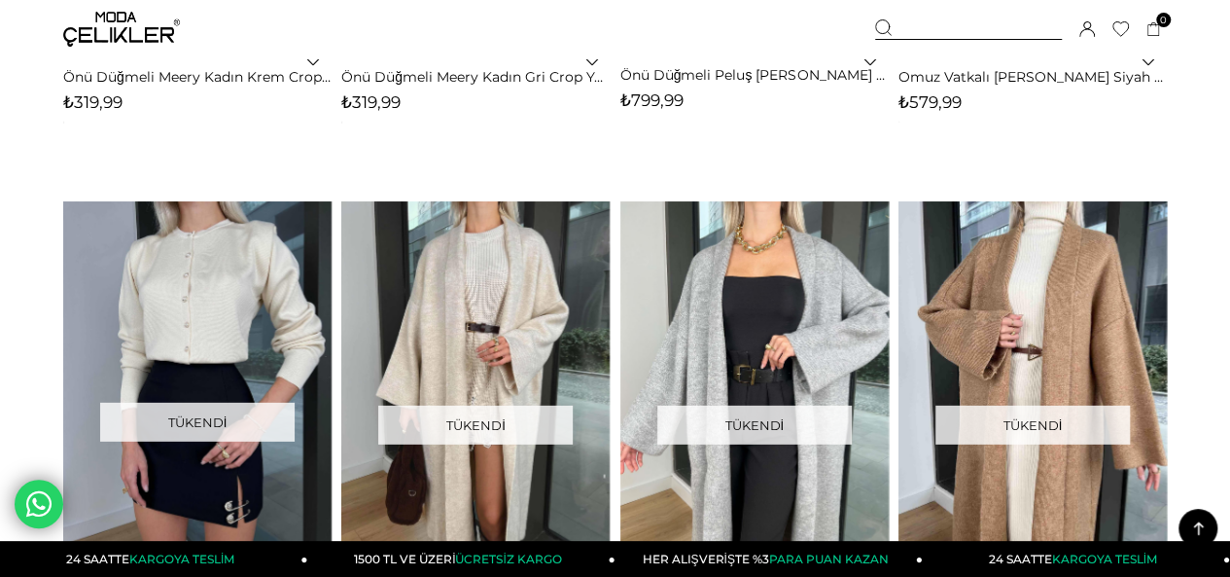
scroll to position [10602, 0]
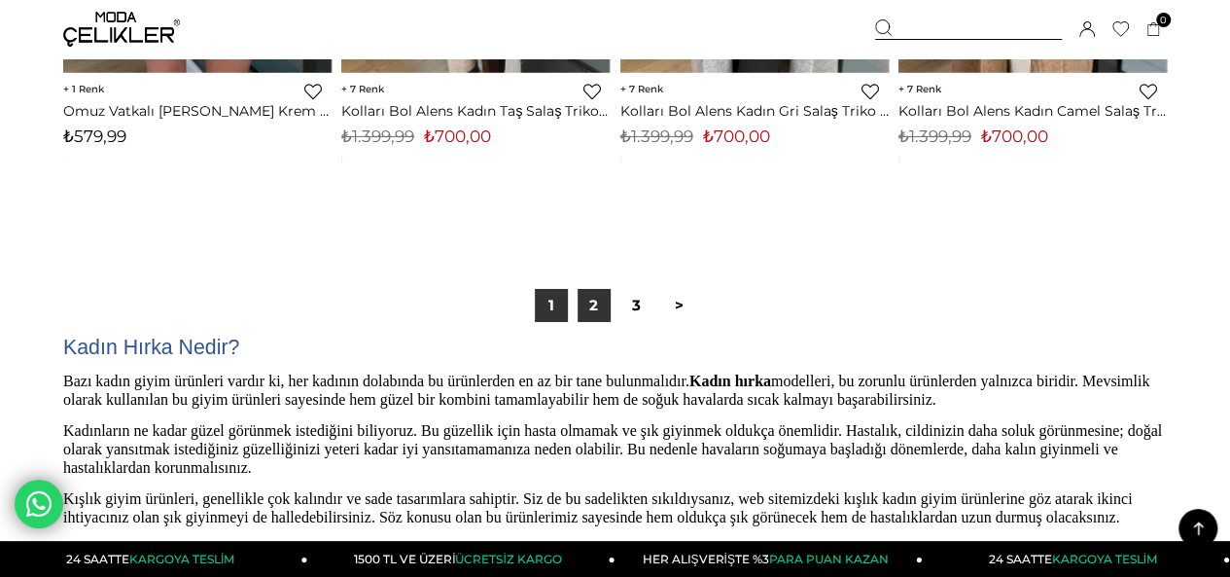
click at [586, 302] on link "2" at bounding box center [594, 305] width 33 height 33
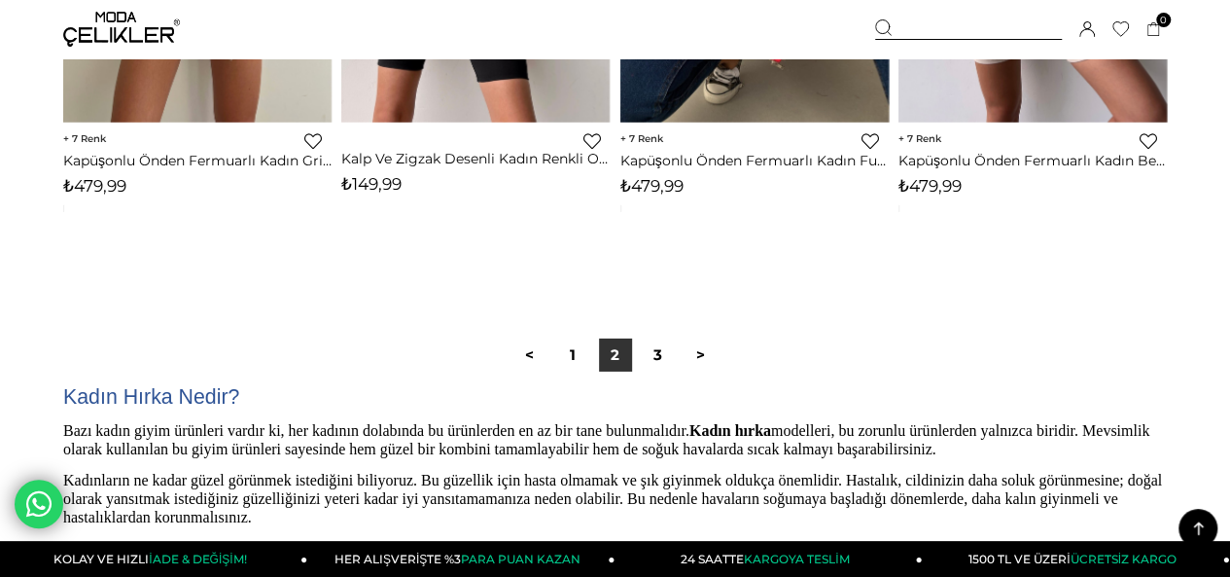
scroll to position [10407, 0]
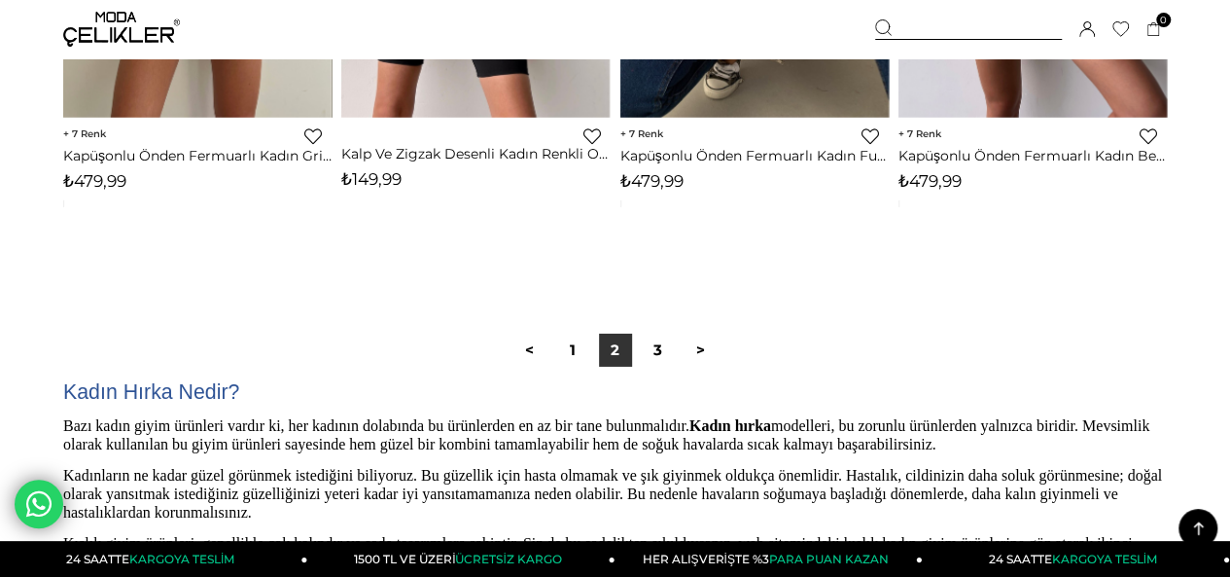
click at [112, 15] on img at bounding box center [121, 29] width 117 height 35
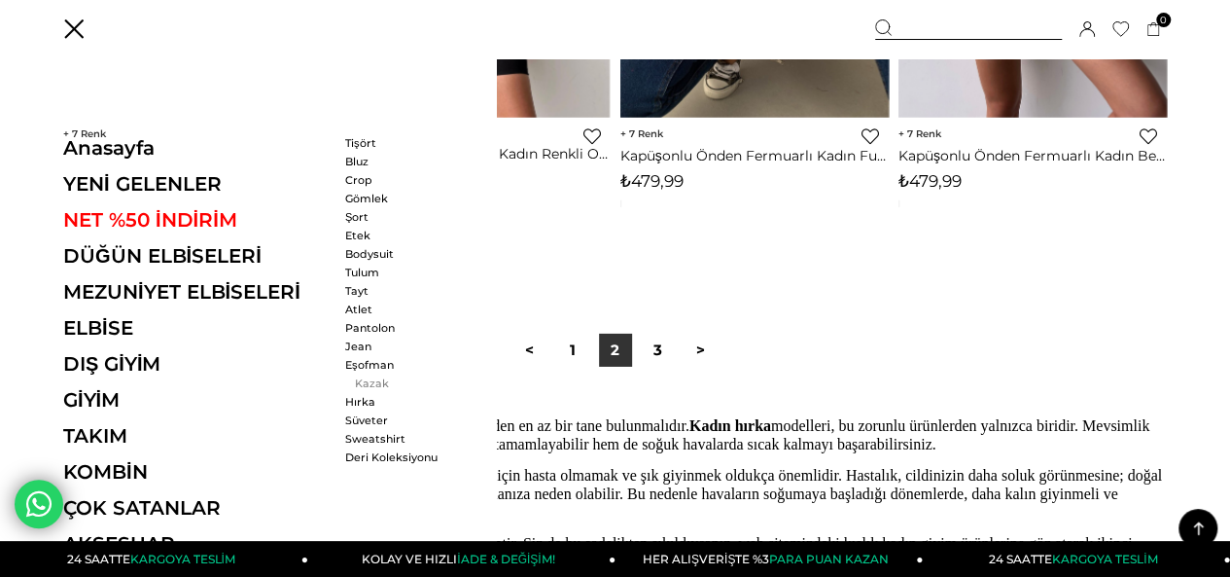
click at [373, 376] on link "Kazak" at bounding box center [401, 383] width 112 height 14
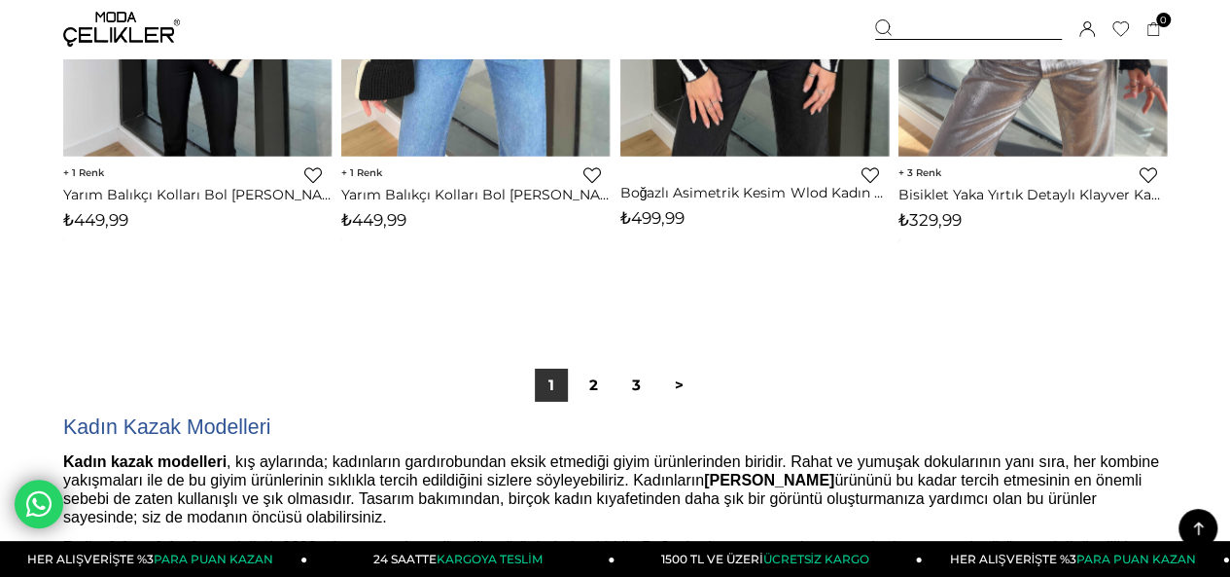
scroll to position [10602, 0]
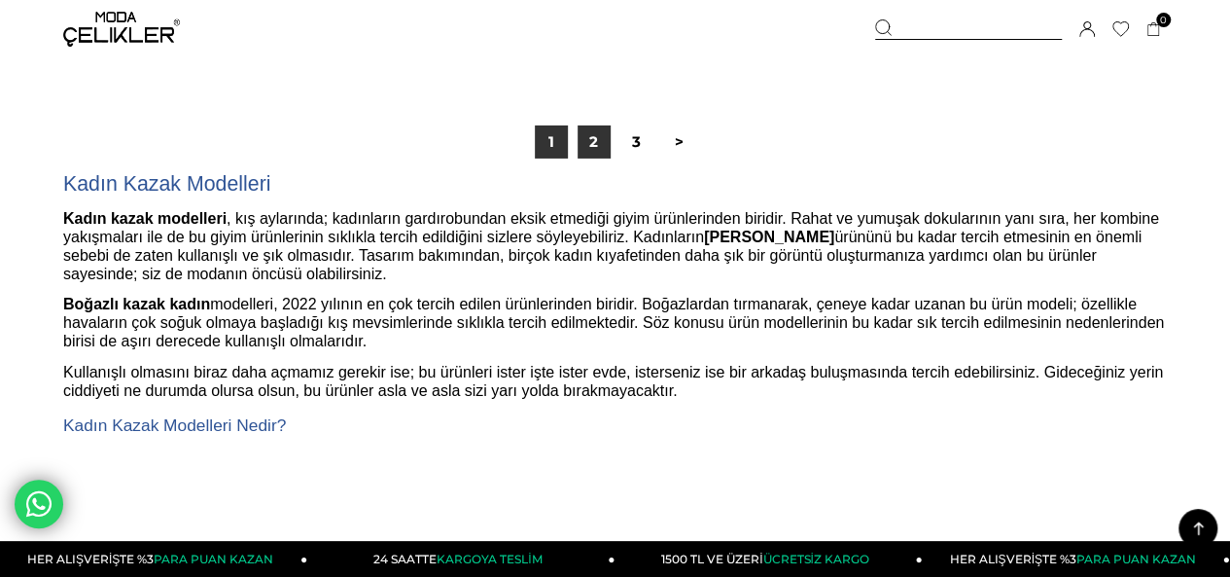
click at [586, 141] on link "2" at bounding box center [594, 141] width 33 height 33
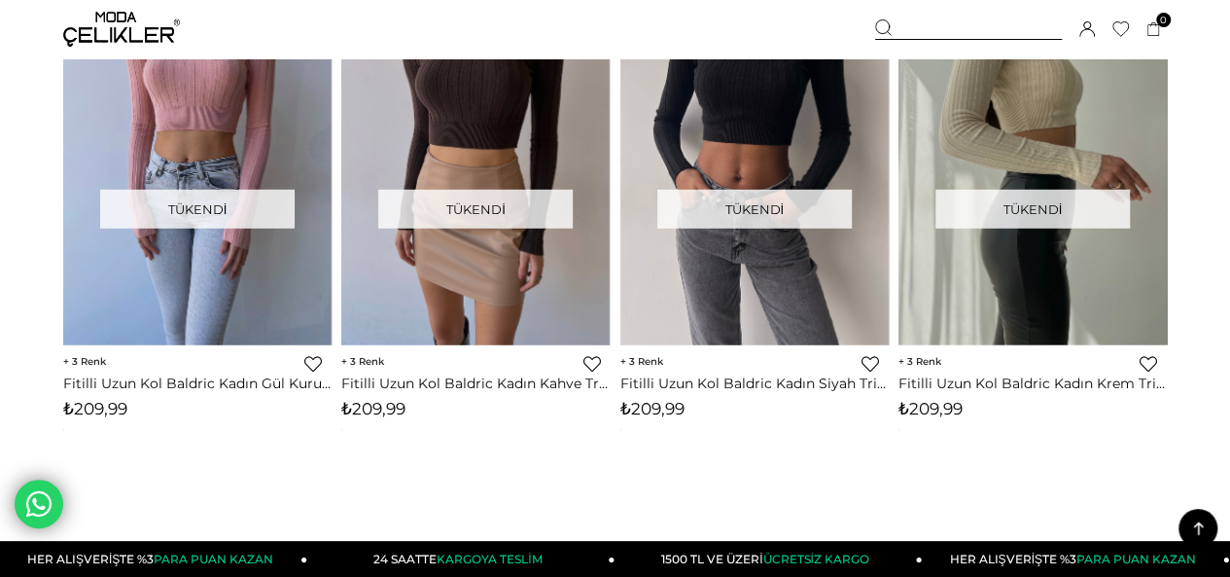
scroll to position [10407, 0]
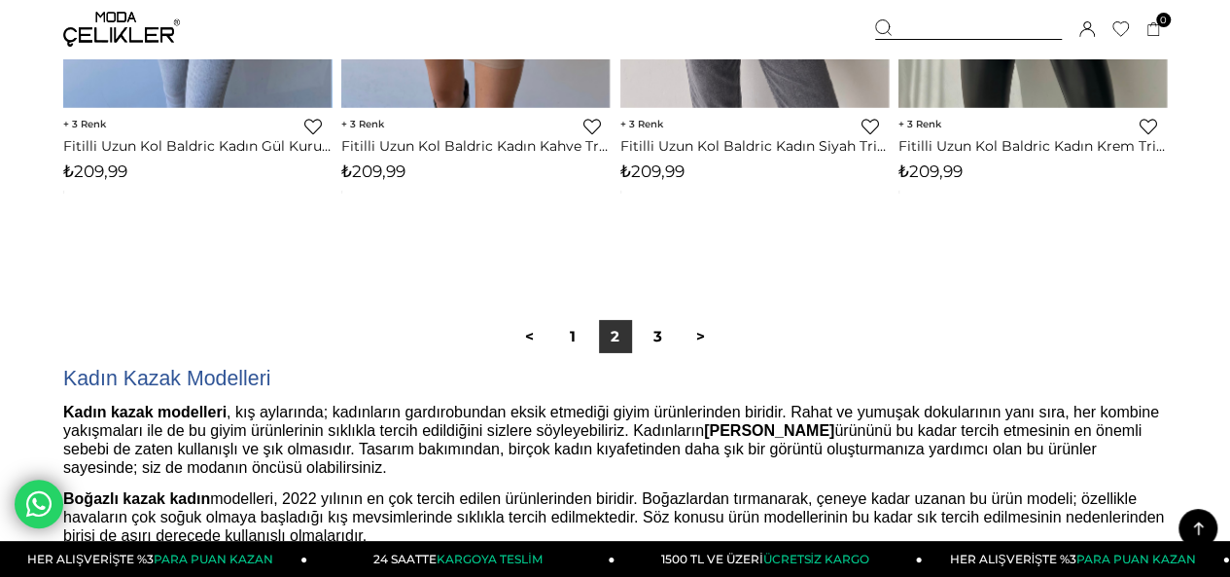
click at [143, 53] on div "Üye Girişi Üye Ol Hesabım Çıkış Yap Sepetim Favorilerim Yardım" at bounding box center [121, 29] width 117 height 58
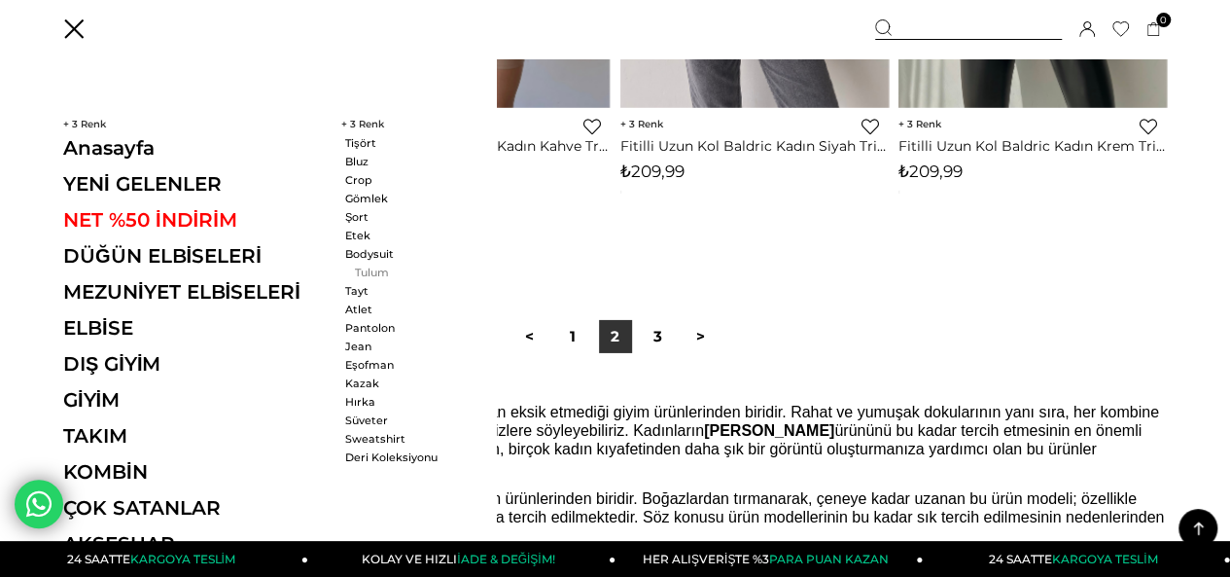
click at [373, 269] on link "Tulum" at bounding box center [401, 273] width 112 height 14
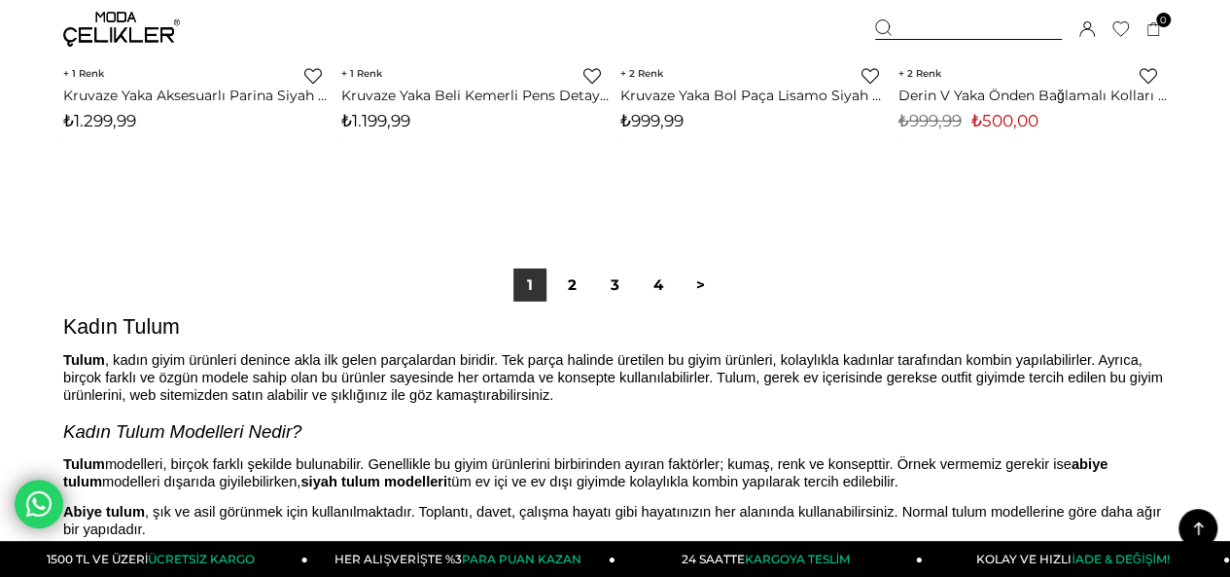
scroll to position [10504, 0]
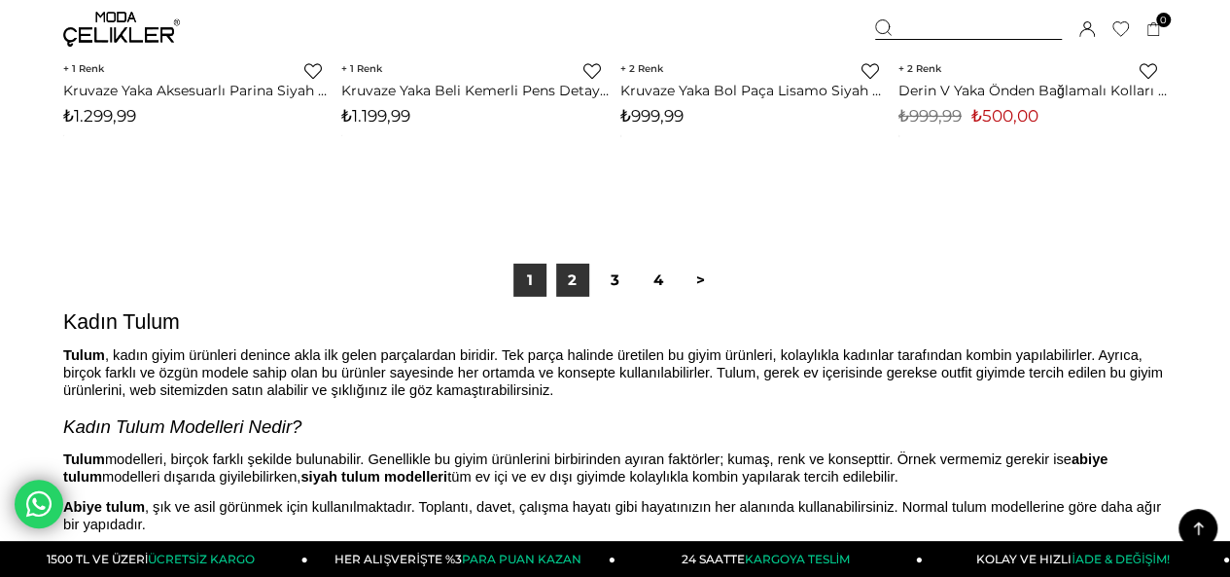
click at [578, 291] on link "2" at bounding box center [572, 280] width 33 height 33
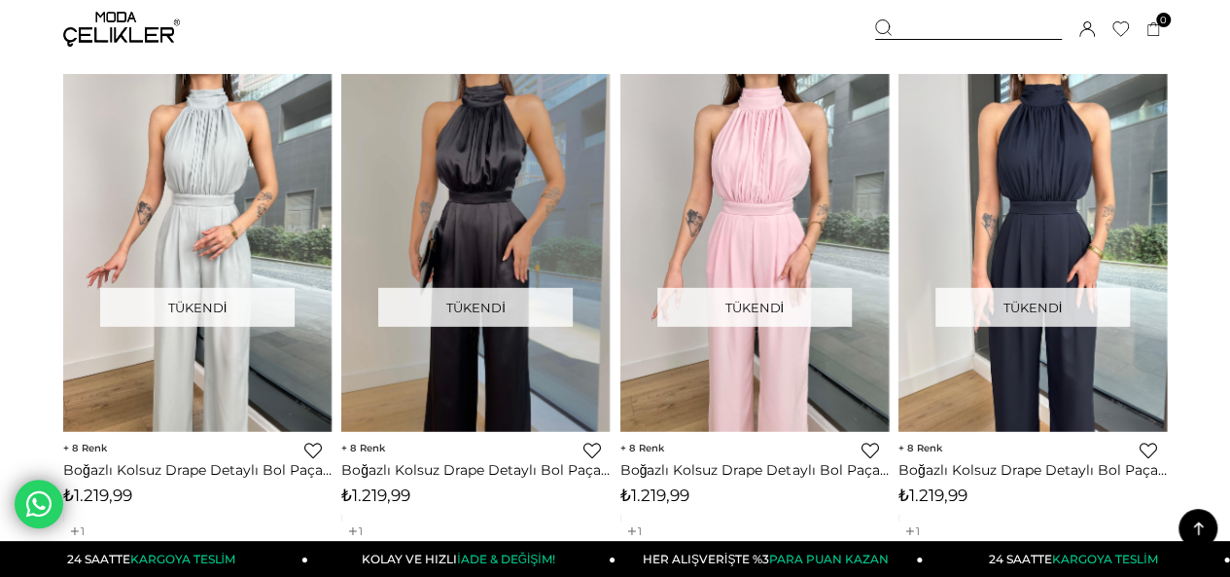
scroll to position [10504, 0]
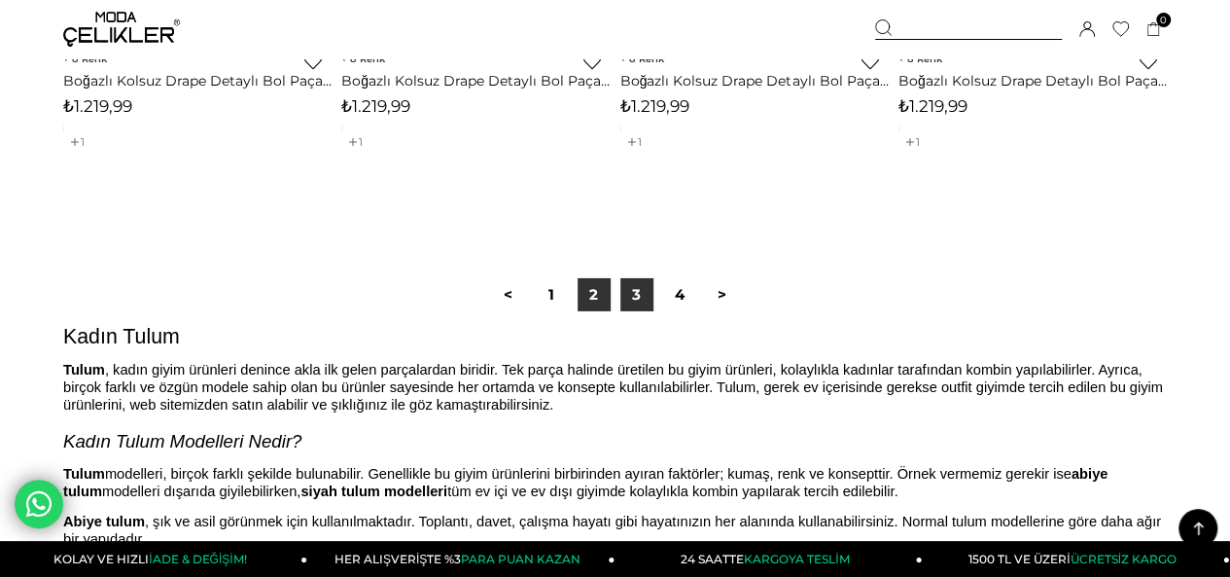
click at [649, 298] on link "3" at bounding box center [637, 294] width 33 height 33
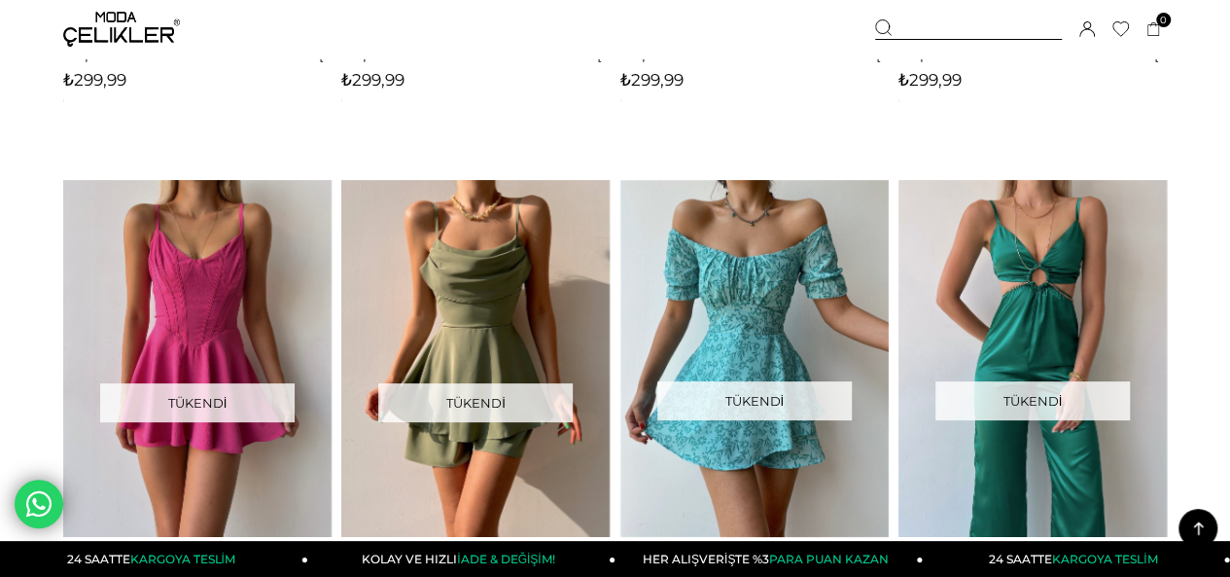
scroll to position [7392, 0]
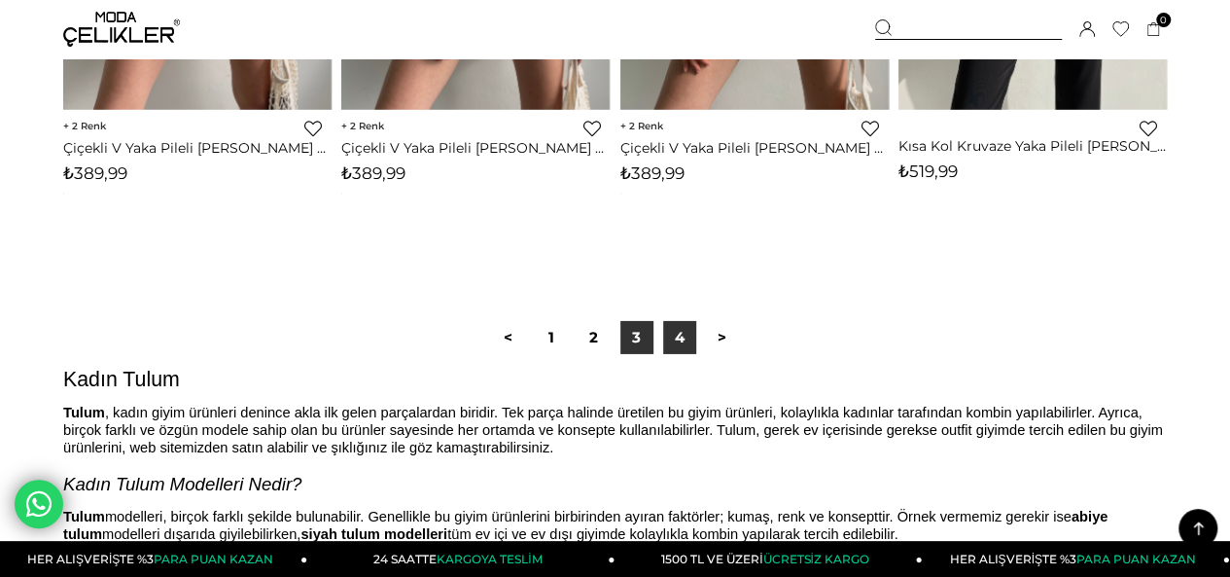
click at [688, 330] on link "4" at bounding box center [679, 337] width 33 height 33
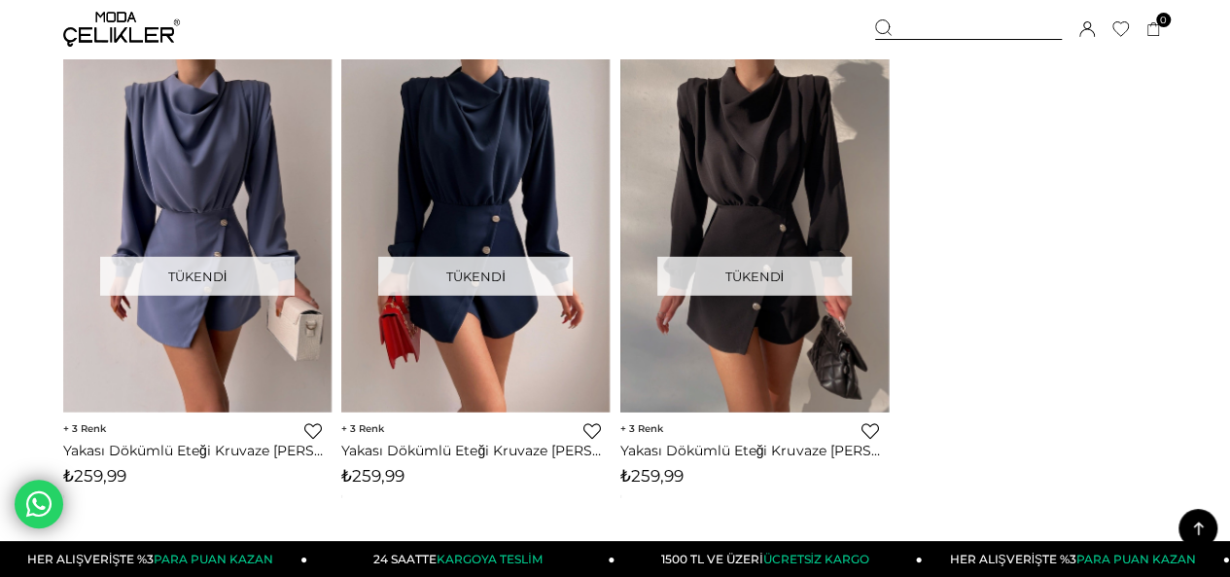
scroll to position [10213, 0]
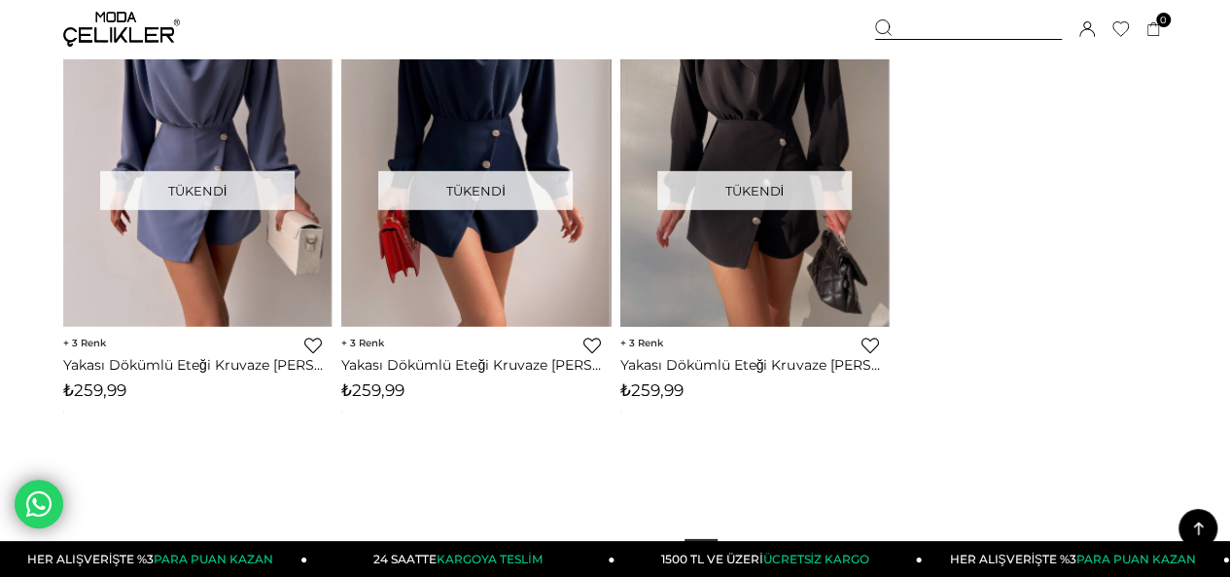
click at [109, 45] on img at bounding box center [121, 29] width 117 height 35
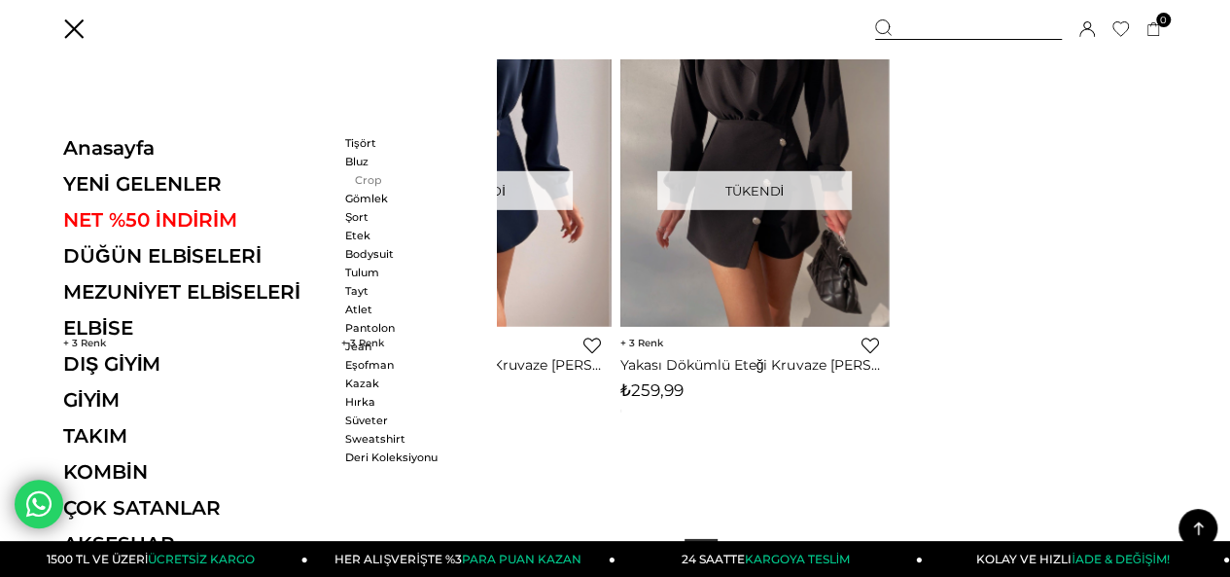
click at [362, 178] on link "Crop" at bounding box center [401, 180] width 112 height 14
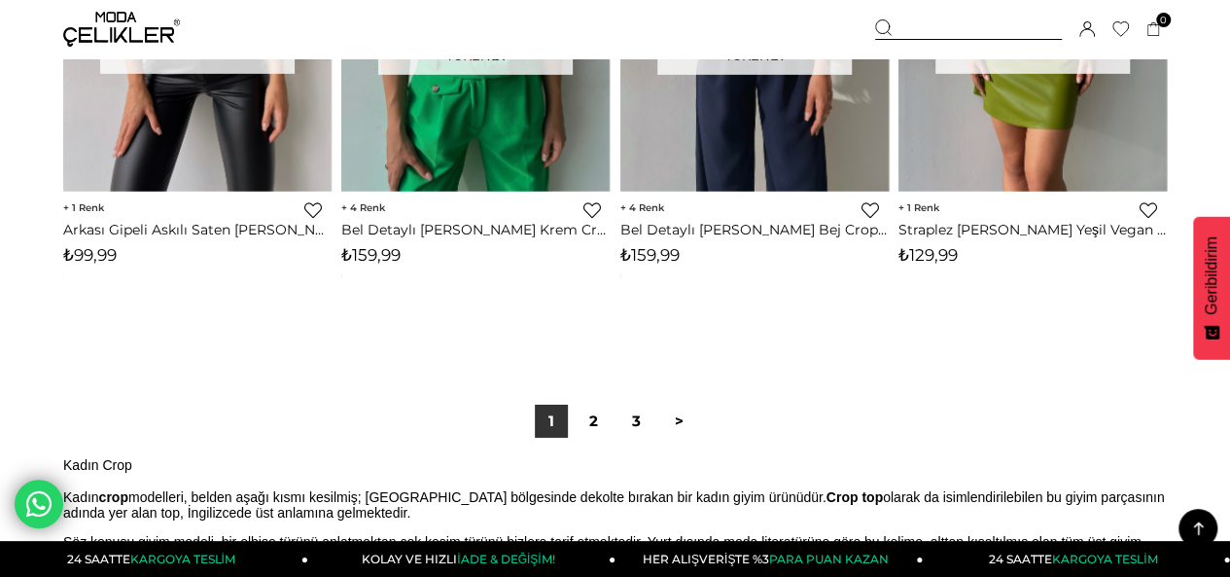
scroll to position [10407, 0]
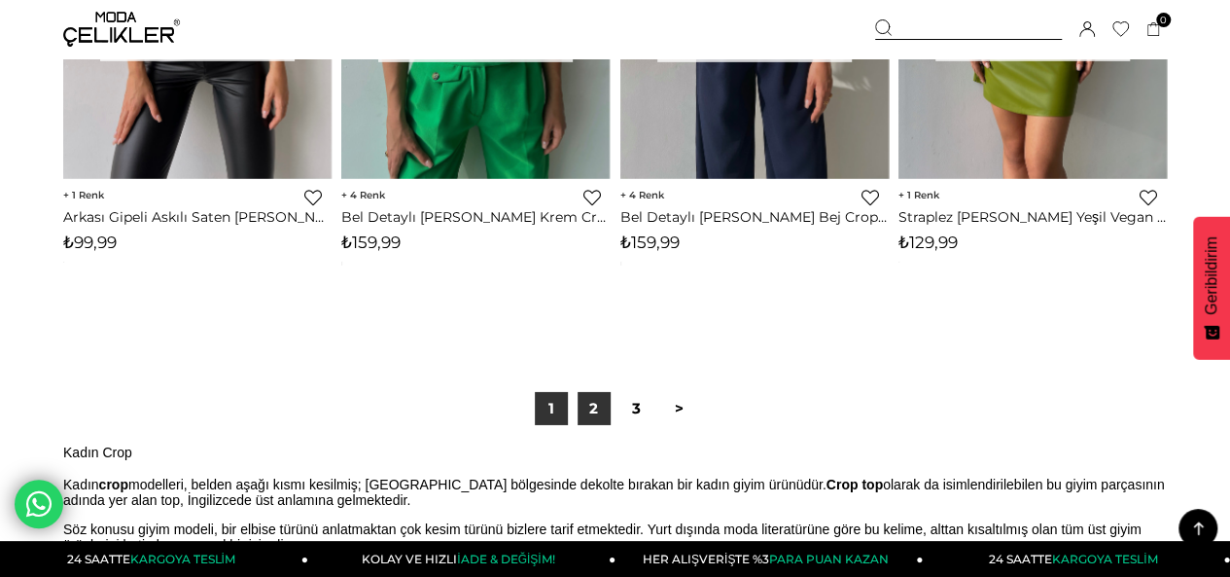
click at [593, 409] on link "2" at bounding box center [594, 408] width 33 height 33
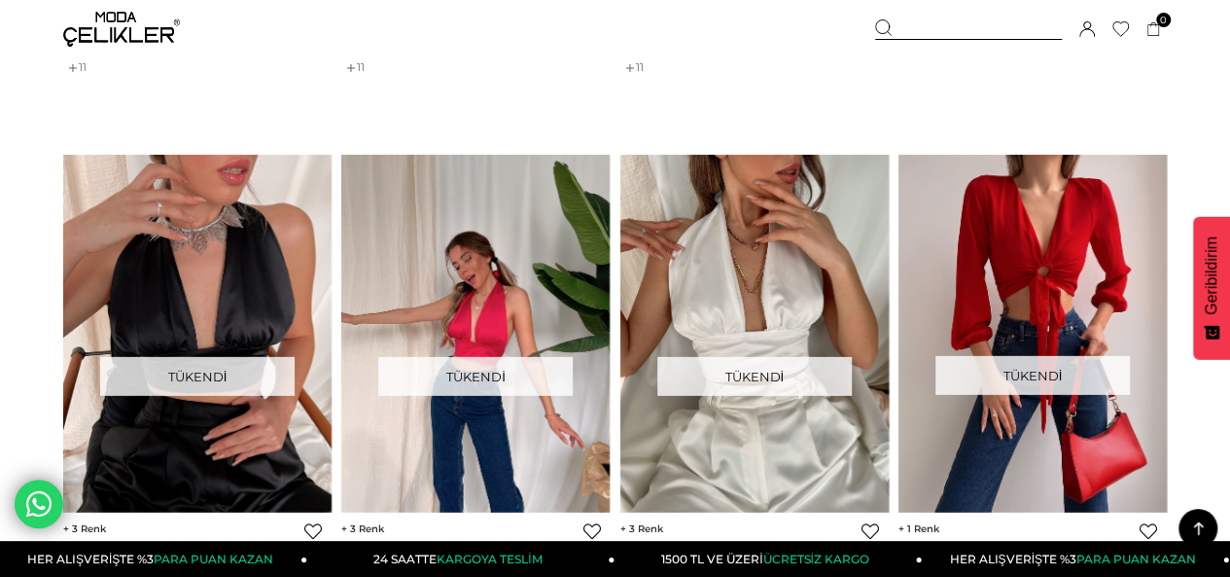
scroll to position [10407, 0]
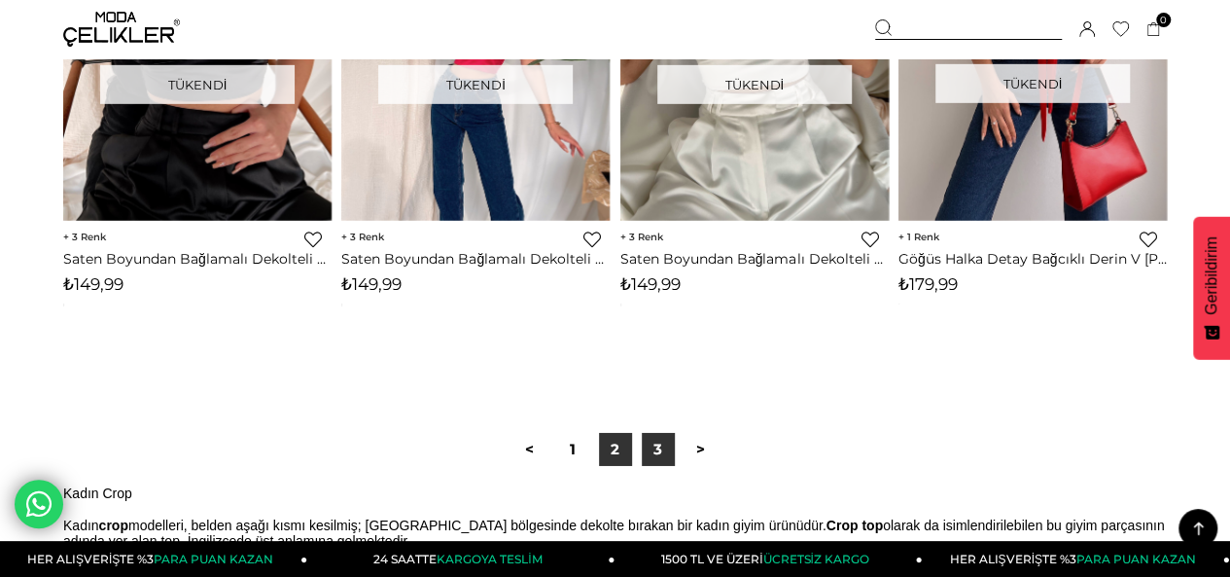
click at [657, 440] on link "3" at bounding box center [658, 449] width 33 height 33
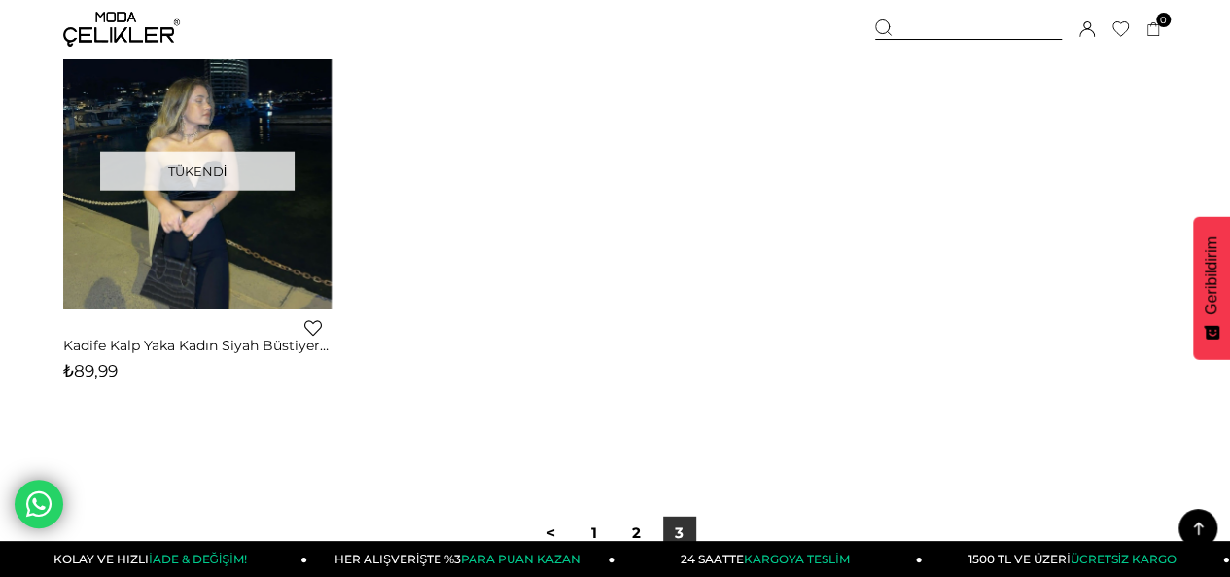
scroll to position [6225, 0]
